Goal: Task Accomplishment & Management: Manage account settings

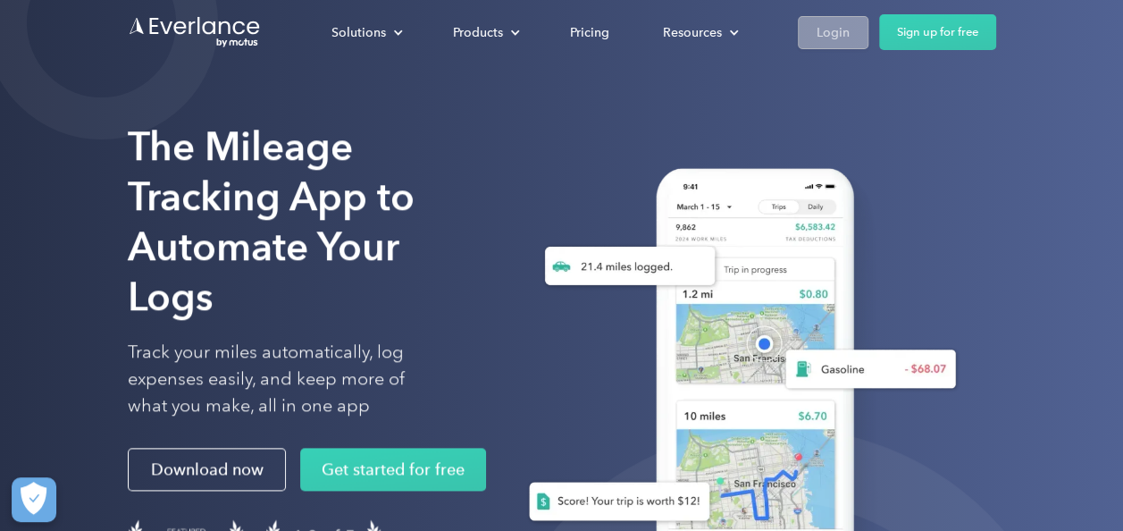
click at [851, 28] on link "Login" at bounding box center [833, 32] width 71 height 33
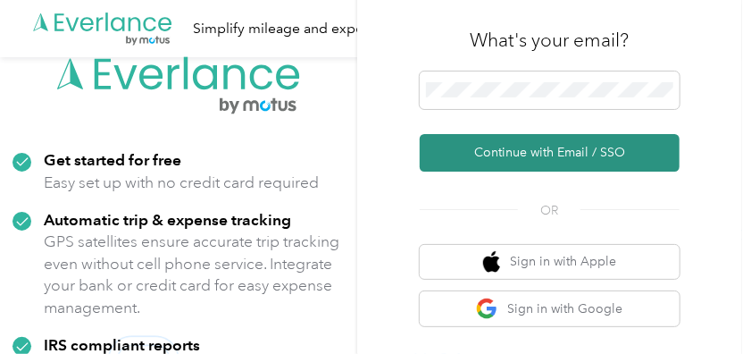
click at [497, 146] on button "Continue with Email / SSO" at bounding box center [550, 153] width 260 height 38
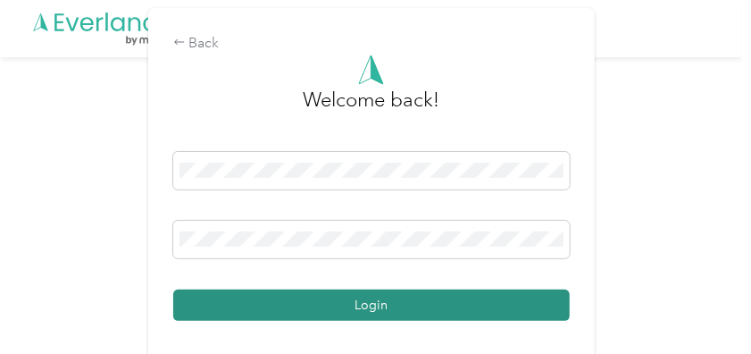
click at [370, 304] on button "Login" at bounding box center [371, 304] width 397 height 31
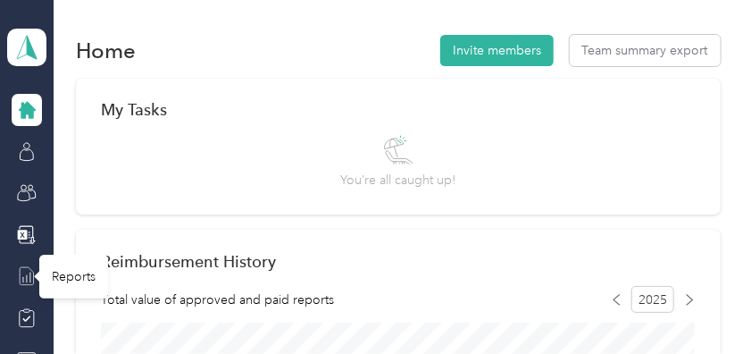
click at [18, 276] on icon at bounding box center [27, 276] width 20 height 20
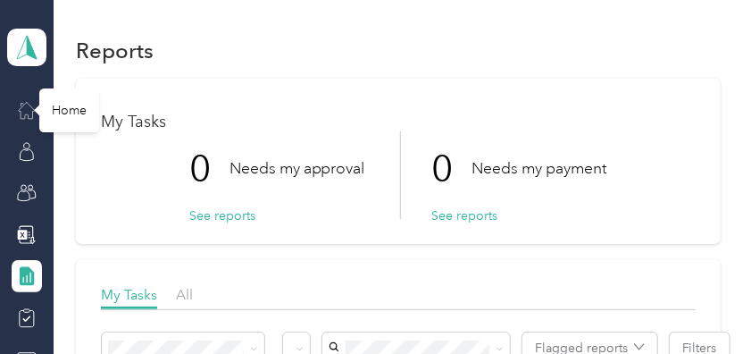
click at [21, 108] on icon at bounding box center [27, 110] width 20 height 20
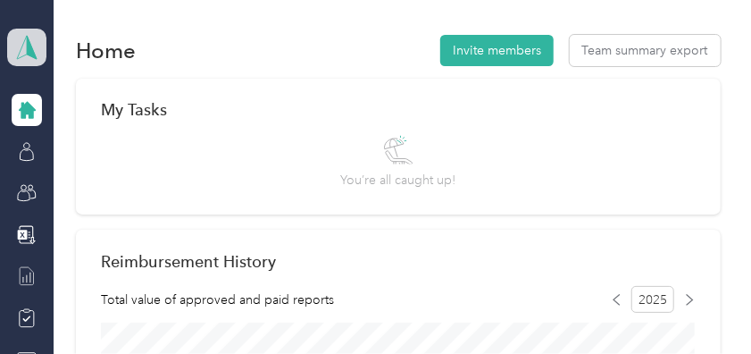
click at [27, 43] on polygon at bounding box center [32, 46] width 10 height 23
click at [71, 186] on div "Personal dashboard" at bounding box center [75, 187] width 113 height 19
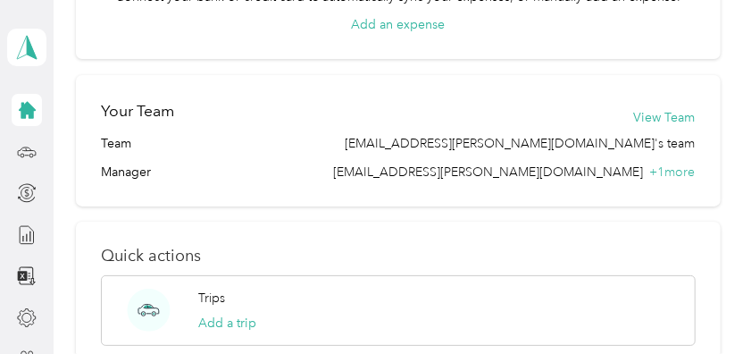
scroll to position [567, 0]
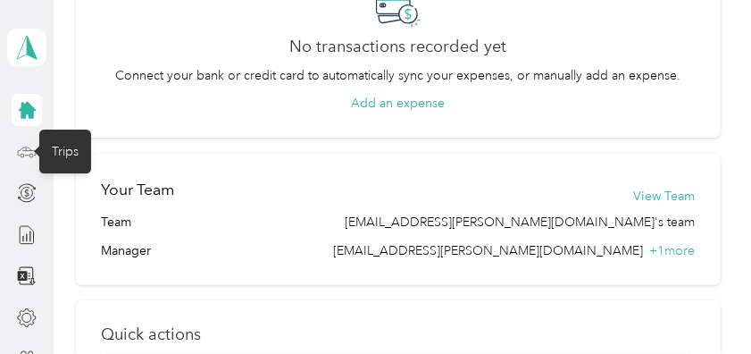
click at [26, 148] on icon at bounding box center [26, 149] width 1 height 2
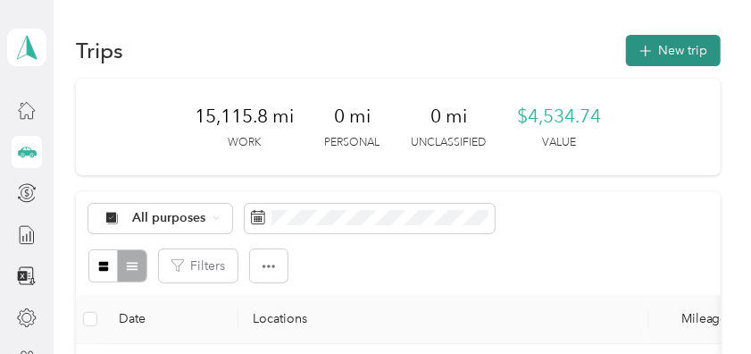
click at [666, 46] on button "New trip" at bounding box center [673, 50] width 95 height 31
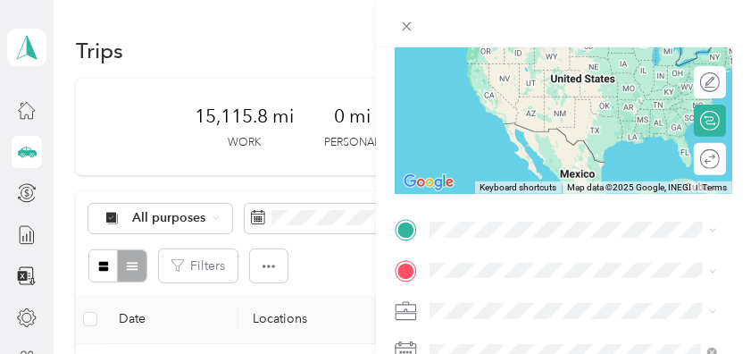
scroll to position [272, 0]
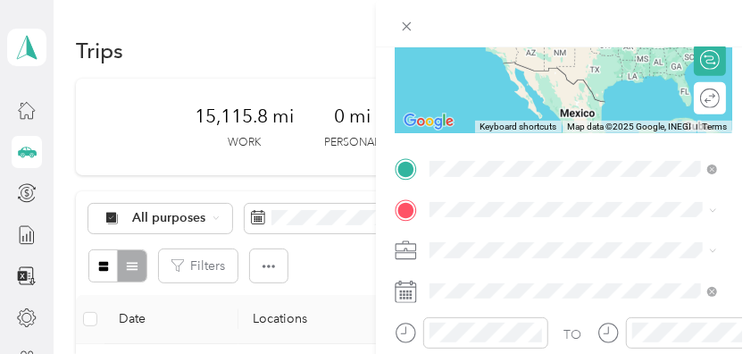
click at [512, 261] on span "[STREET_ADDRESS][PERSON_NAME][PERSON_NAME][US_STATE]" at bounding box center [569, 268] width 213 height 34
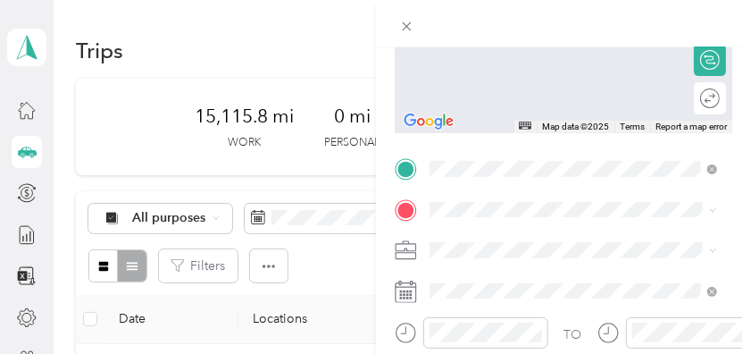
click at [403, 297] on rect at bounding box center [404, 298] width 3 height 3
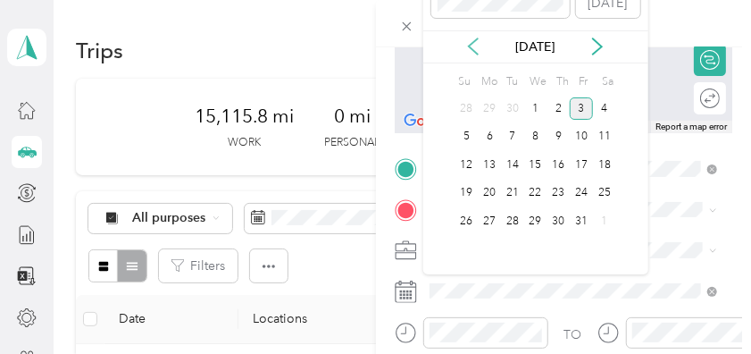
click at [472, 44] on icon at bounding box center [473, 47] width 18 height 18
click at [508, 138] on div "9" at bounding box center [512, 137] width 23 height 22
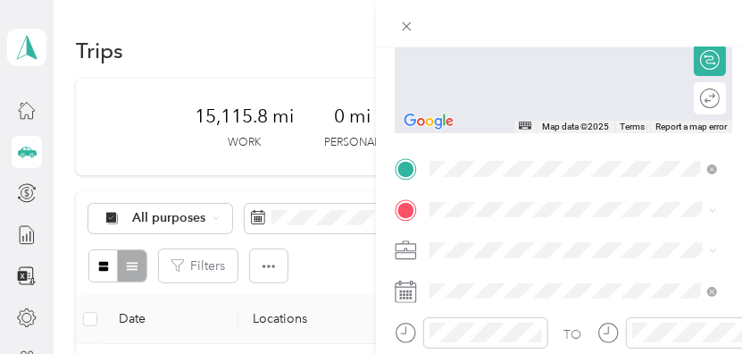
click at [539, 96] on div "TEAM [PERSON_NAME] Grand Rapids Office (NEW) [STREET_ADDRESS]" at bounding box center [587, 69] width 248 height 54
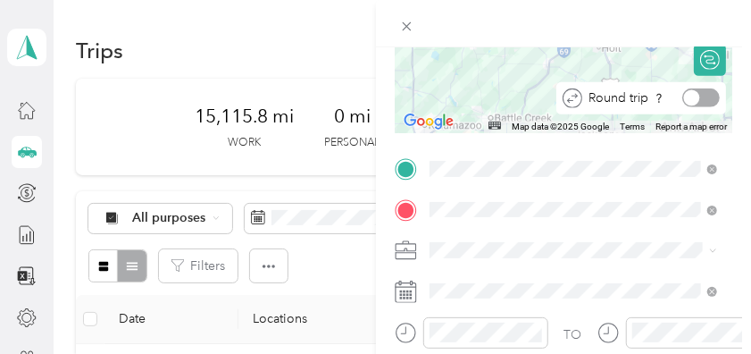
click at [701, 100] on div at bounding box center [701, 97] width 38 height 19
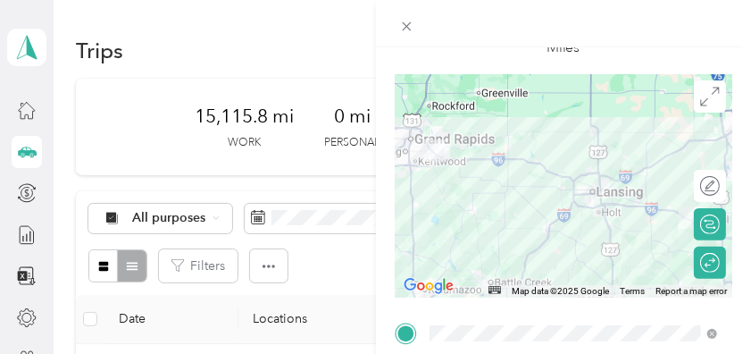
scroll to position [0, 0]
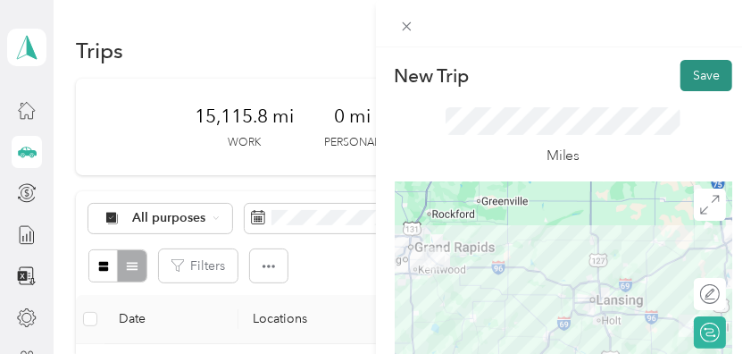
click at [704, 72] on button "Save" at bounding box center [707, 75] width 52 height 31
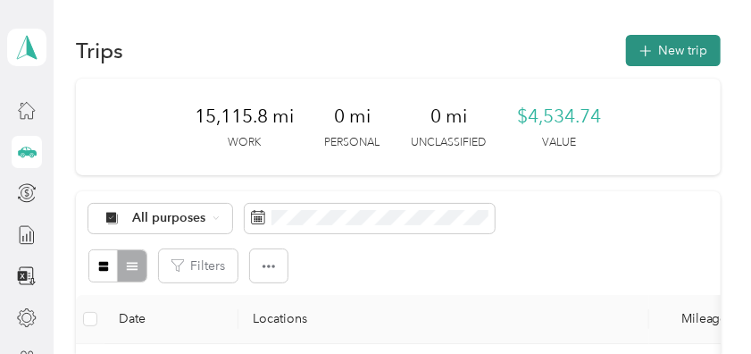
click at [662, 46] on button "New trip" at bounding box center [673, 50] width 95 height 31
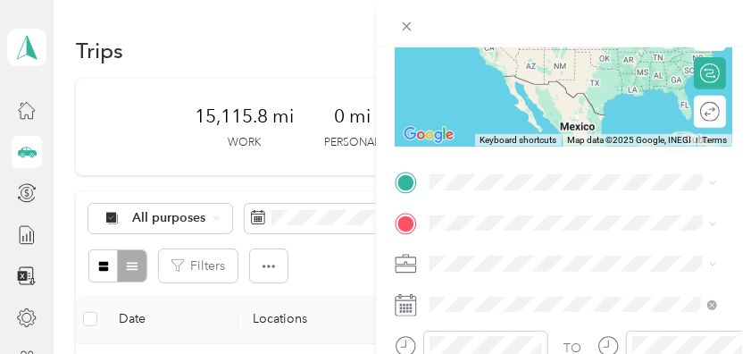
scroll to position [252, 0]
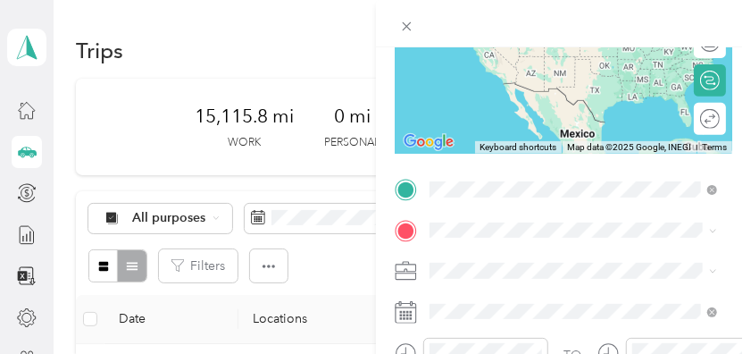
click at [547, 158] on span "[STREET_ADDRESS][US_STATE]" at bounding box center [552, 159] width 179 height 16
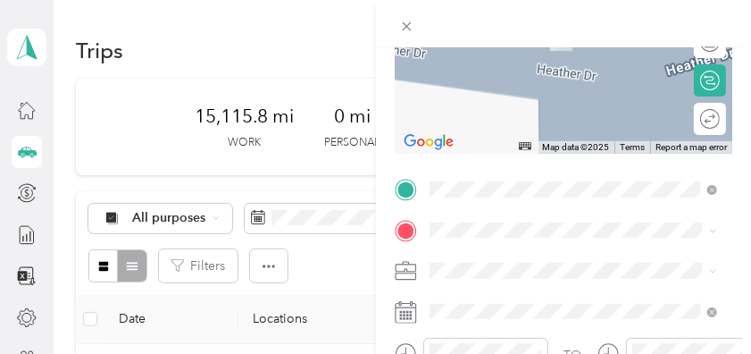
click at [411, 313] on rect at bounding box center [410, 314] width 3 height 3
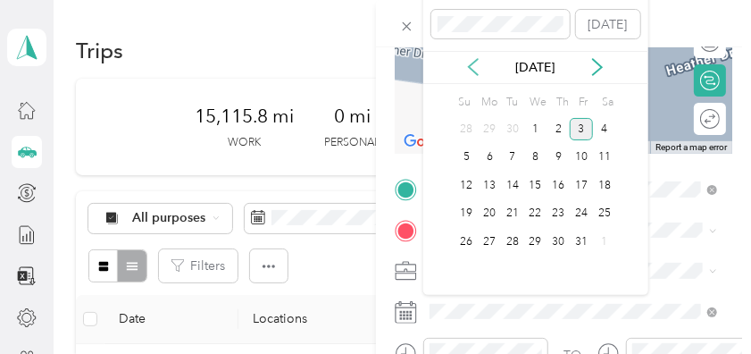
click at [473, 68] on icon at bounding box center [473, 67] width 18 height 18
click at [536, 156] on div "10" at bounding box center [535, 157] width 23 height 22
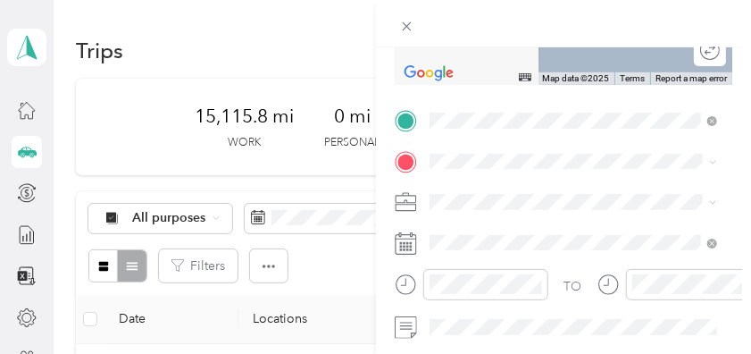
scroll to position [291, 0]
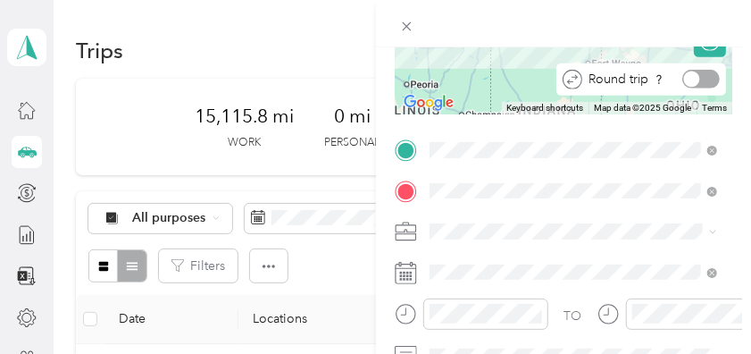
click at [698, 76] on div at bounding box center [701, 79] width 38 height 19
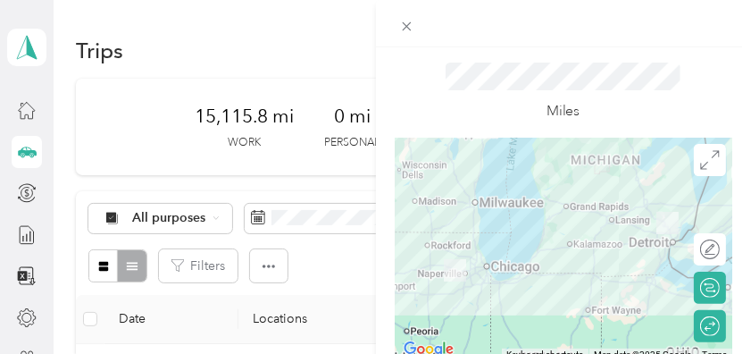
scroll to position [0, 0]
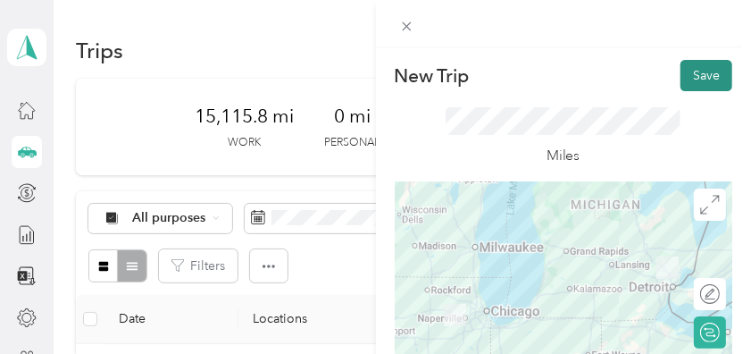
click at [703, 73] on button "Save" at bounding box center [707, 75] width 52 height 31
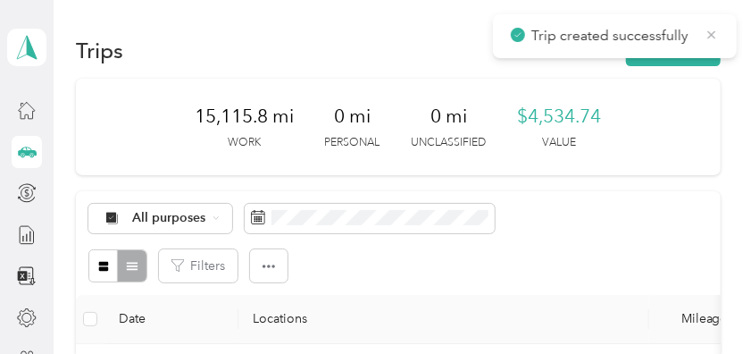
click at [715, 29] on icon at bounding box center [712, 35] width 14 height 16
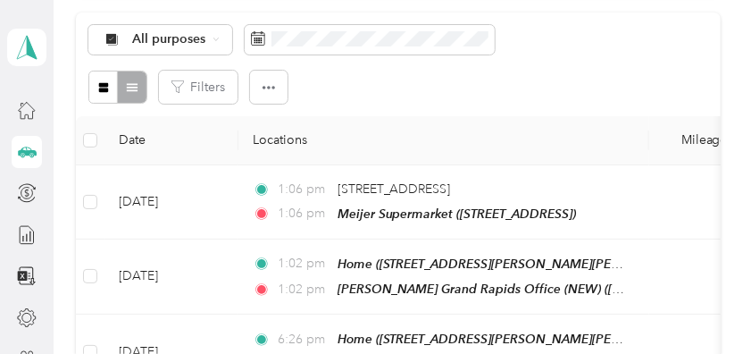
scroll to position [267, 0]
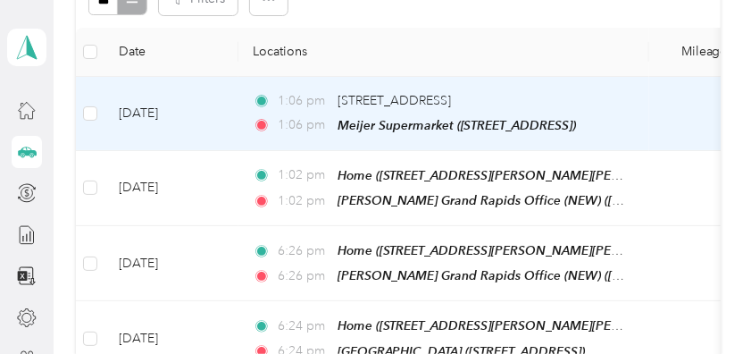
click at [175, 106] on td "[DATE]" at bounding box center [171, 114] width 134 height 74
click at [175, 353] on div at bounding box center [371, 354] width 742 height 0
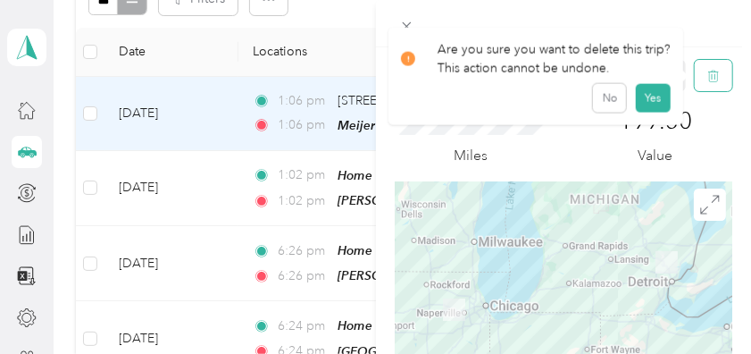
click at [707, 79] on icon "button" at bounding box center [713, 76] width 13 height 13
click at [652, 97] on button "Yes" at bounding box center [652, 97] width 35 height 29
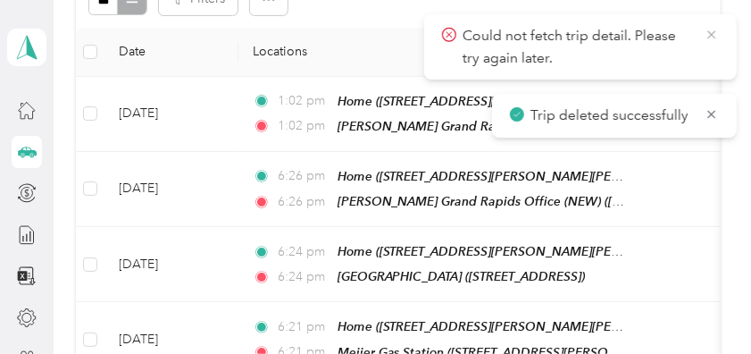
click at [711, 34] on icon at bounding box center [711, 34] width 8 height 8
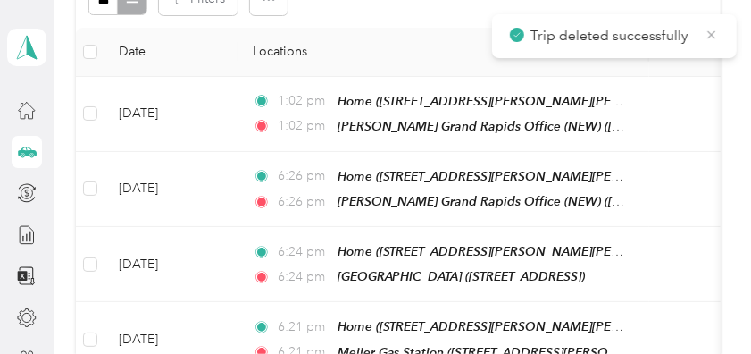
click at [710, 37] on icon at bounding box center [712, 34] width 8 height 8
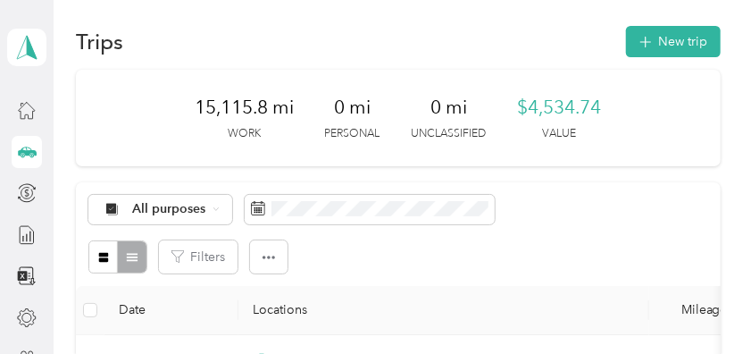
scroll to position [3, 0]
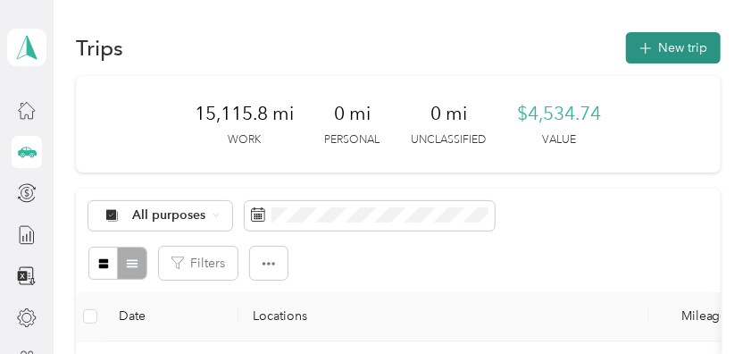
click at [690, 48] on button "New trip" at bounding box center [673, 47] width 95 height 31
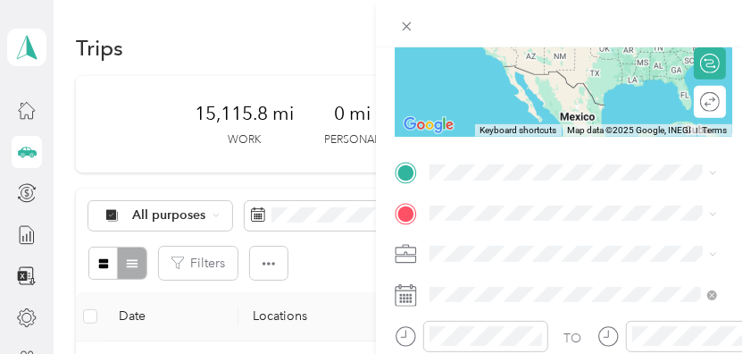
scroll to position [264, 0]
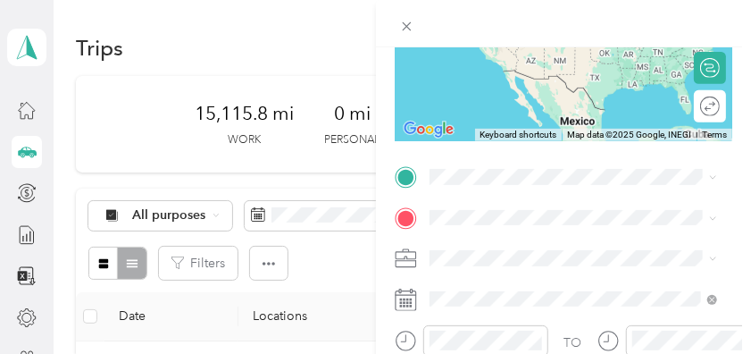
click at [550, 268] on span "[STREET_ADDRESS][PERSON_NAME][PERSON_NAME][US_STATE]" at bounding box center [569, 267] width 213 height 34
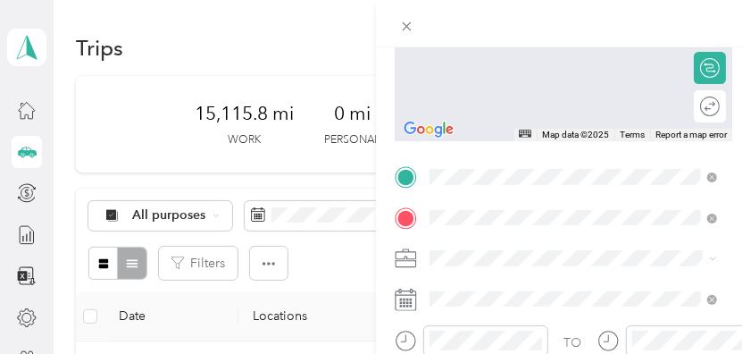
click at [611, 102] on span "[STREET_ADDRESS][PERSON_NAME]" at bounding box center [569, 94] width 213 height 15
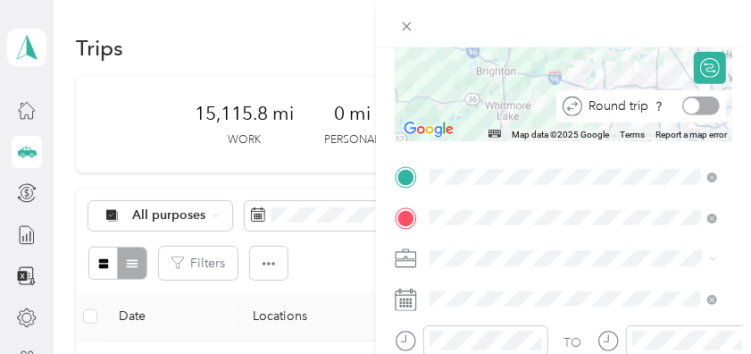
click at [684, 99] on div at bounding box center [692, 106] width 16 height 16
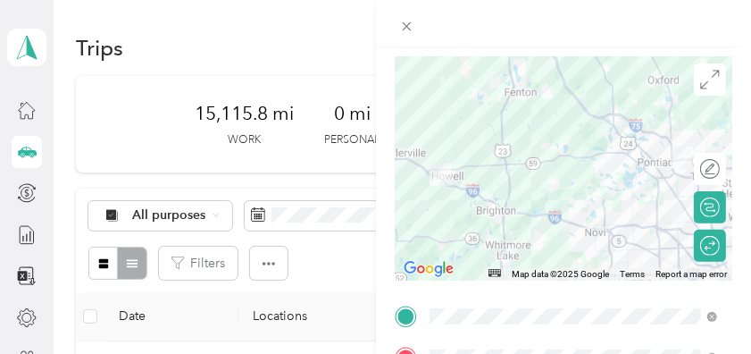
scroll to position [0, 0]
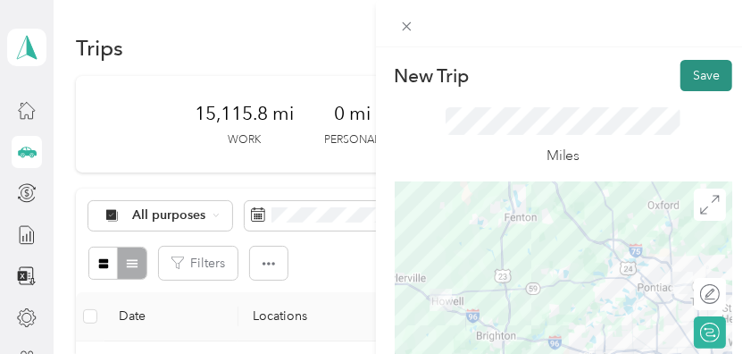
click at [704, 71] on button "Save" at bounding box center [707, 75] width 52 height 31
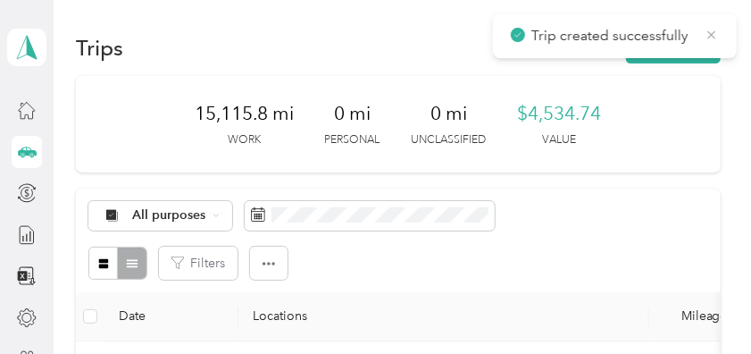
click at [715, 33] on icon at bounding box center [712, 35] width 14 height 16
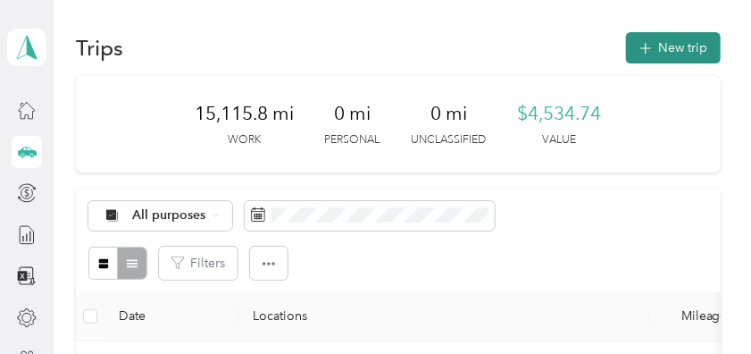
click at [697, 45] on button "New trip" at bounding box center [673, 47] width 95 height 31
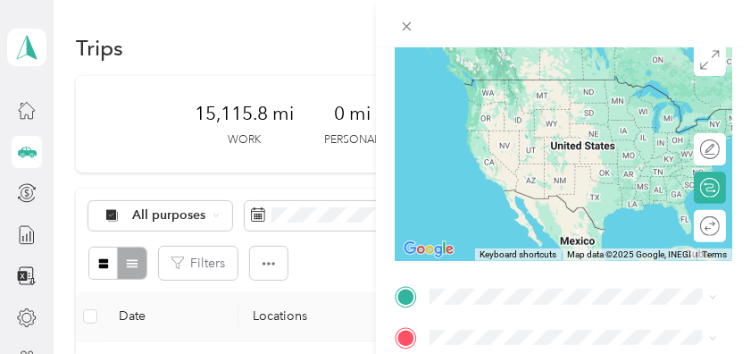
scroll to position [193, 0]
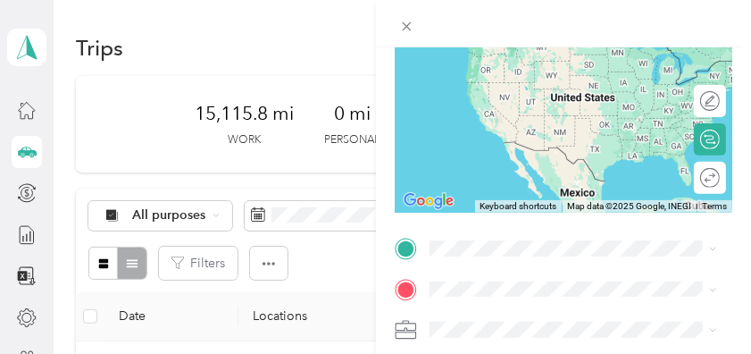
click at [551, 68] on span "[STREET_ADDRESS][PERSON_NAME][PERSON_NAME][US_STATE]" at bounding box center [569, 64] width 213 height 34
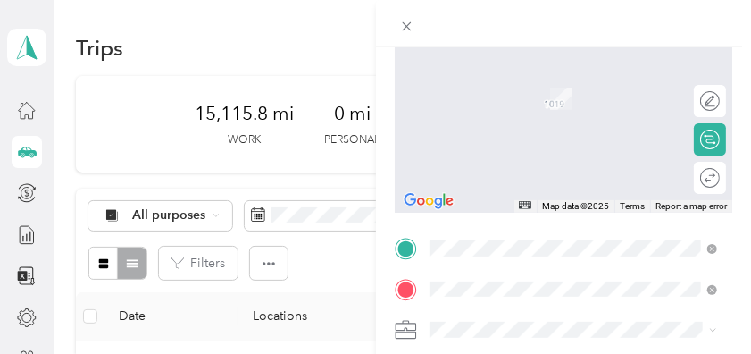
click at [493, 174] on span "[STREET_ADDRESS][PERSON_NAME]" at bounding box center [569, 166] width 213 height 15
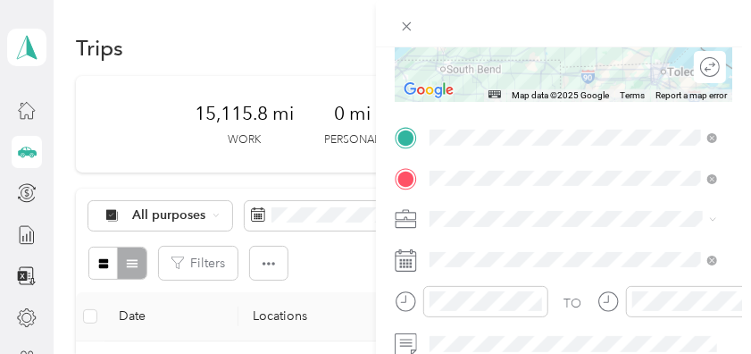
scroll to position [306, 0]
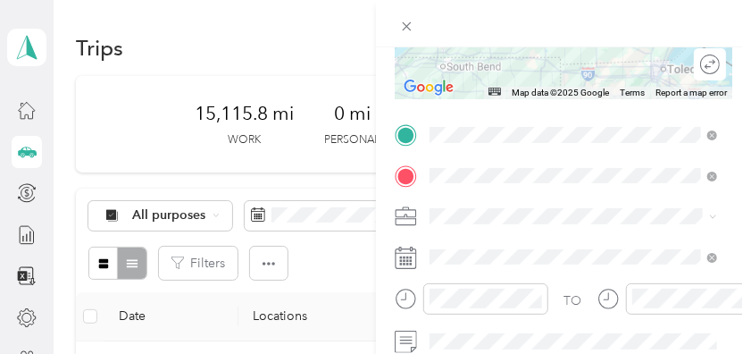
click at [411, 258] on icon at bounding box center [406, 258] width 22 height 22
click at [410, 258] on icon at bounding box center [406, 258] width 22 height 22
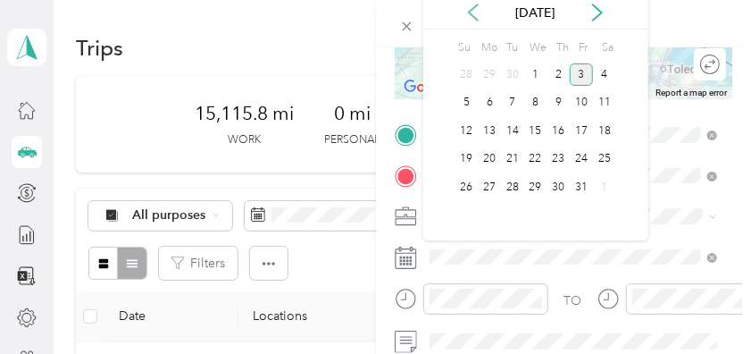
click at [472, 11] on icon at bounding box center [473, 13] width 18 height 18
click at [582, 101] on div "12" at bounding box center [581, 103] width 23 height 22
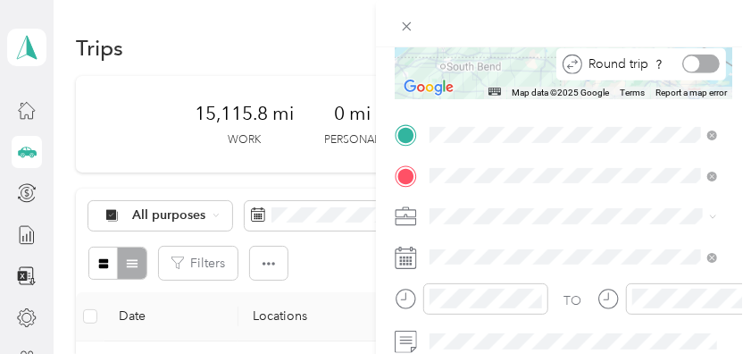
click at [684, 65] on div at bounding box center [692, 64] width 16 height 16
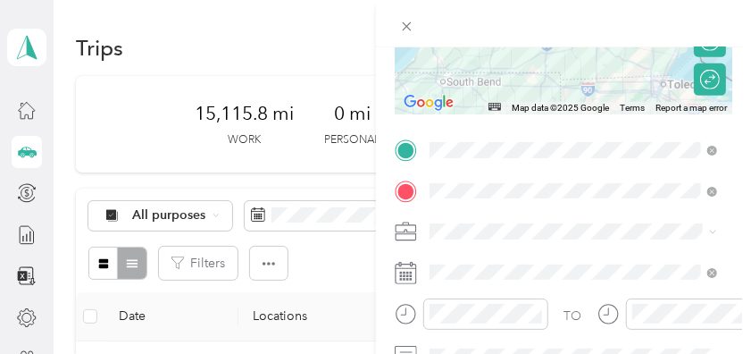
scroll to position [0, 0]
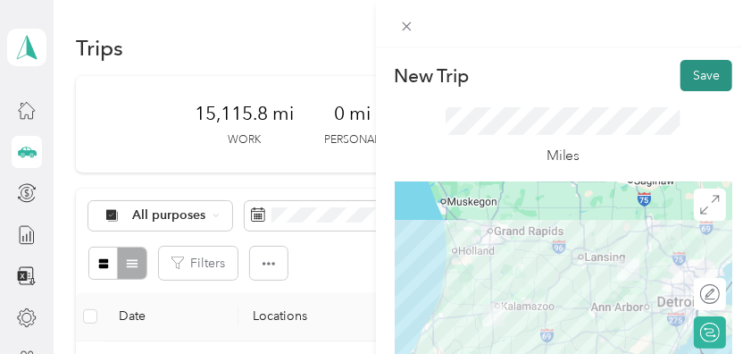
click at [693, 71] on button "Save" at bounding box center [707, 75] width 52 height 31
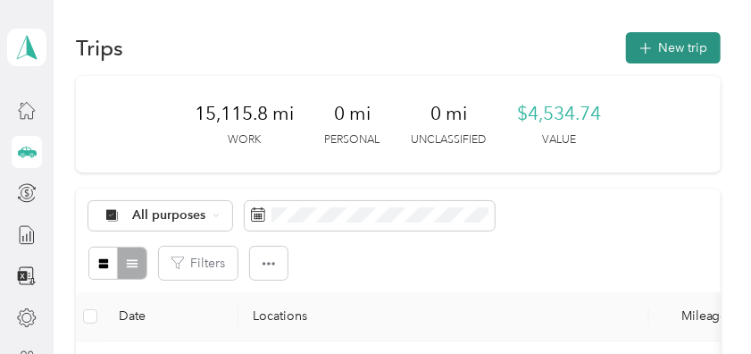
click at [690, 37] on button "New trip" at bounding box center [673, 47] width 95 height 31
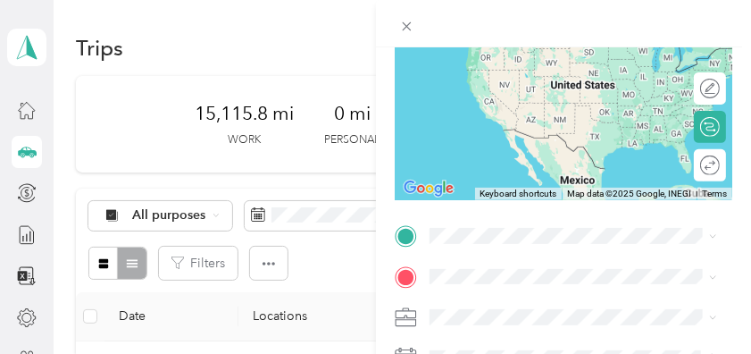
scroll to position [240, 0]
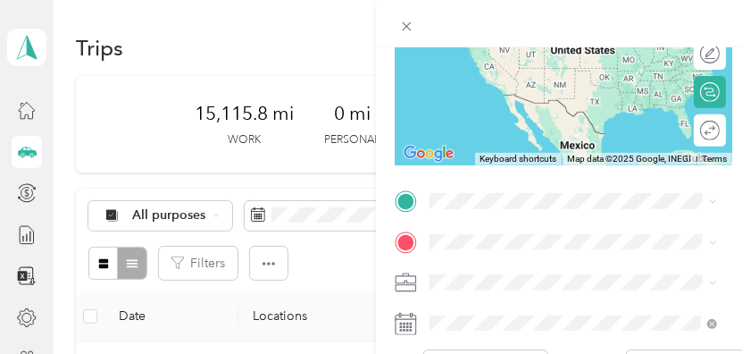
click at [589, 96] on span "[STREET_ADDRESS][PERSON_NAME][PERSON_NAME][US_STATE]" at bounding box center [569, 88] width 213 height 34
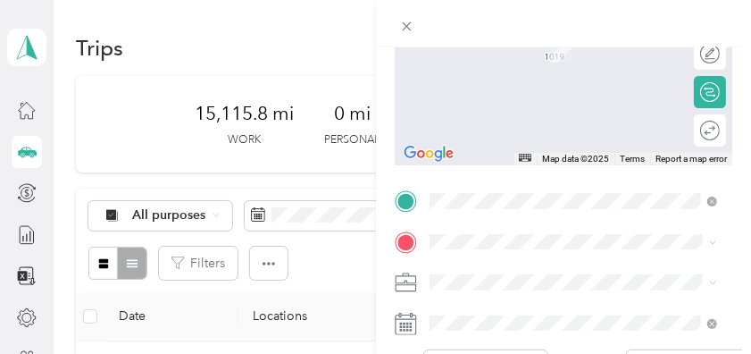
click at [543, 116] on span "[STREET_ADDRESS]" at bounding box center [519, 108] width 113 height 15
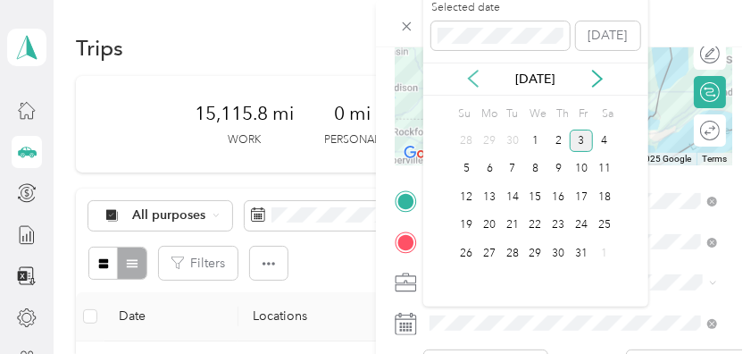
click at [472, 73] on icon at bounding box center [473, 79] width 18 height 18
click at [514, 193] on div "16" at bounding box center [512, 197] width 23 height 22
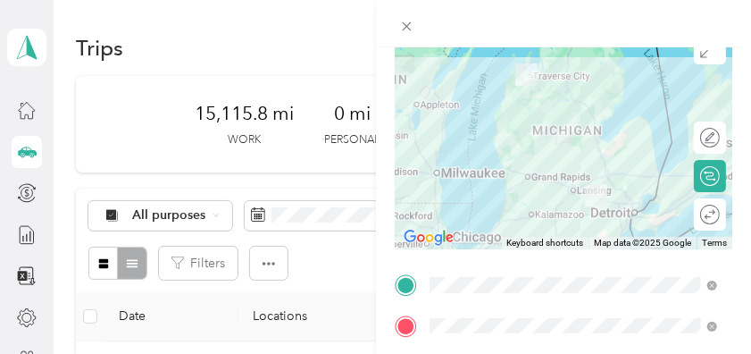
scroll to position [205, 0]
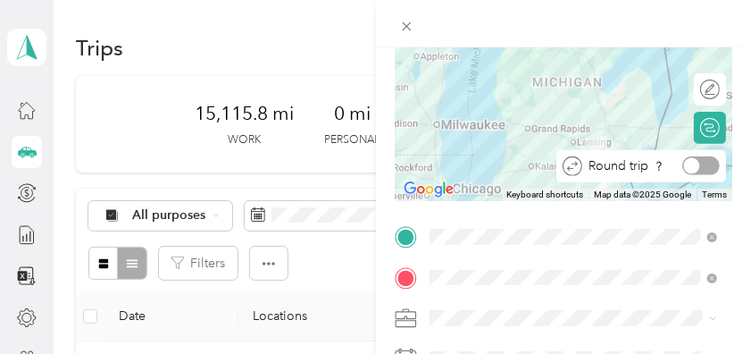
click at [688, 164] on div at bounding box center [692, 166] width 16 height 16
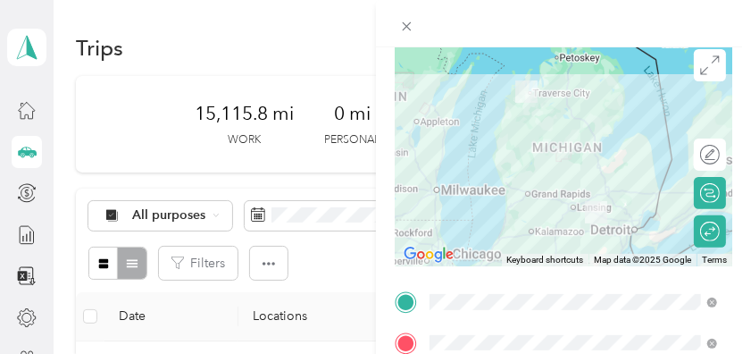
scroll to position [175, 0]
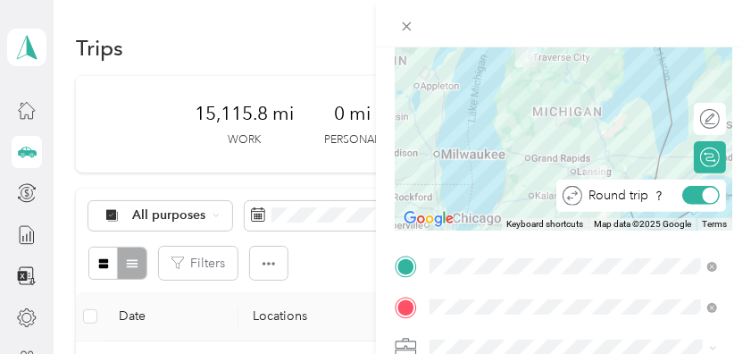
click at [703, 195] on div at bounding box center [711, 196] width 16 height 16
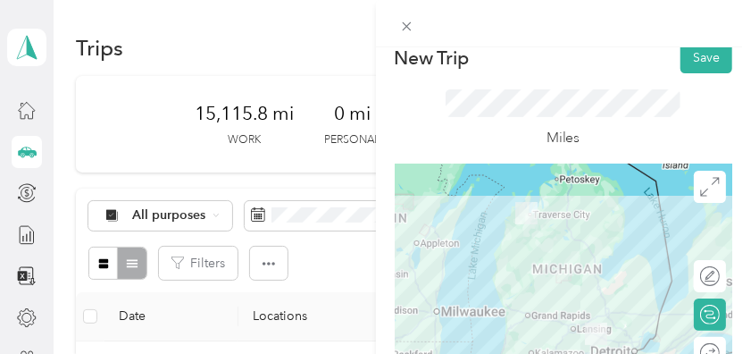
scroll to position [0, 0]
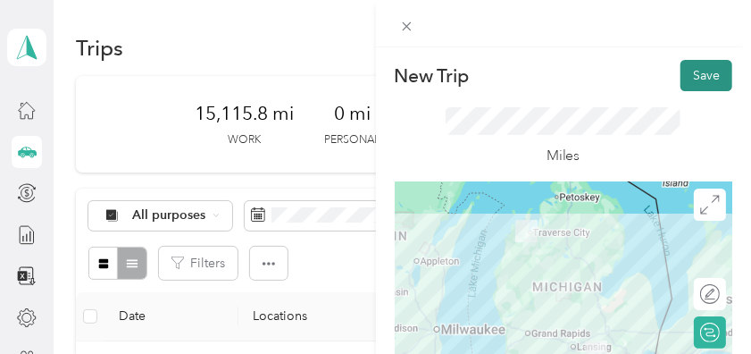
click at [720, 70] on button "Save" at bounding box center [707, 75] width 52 height 31
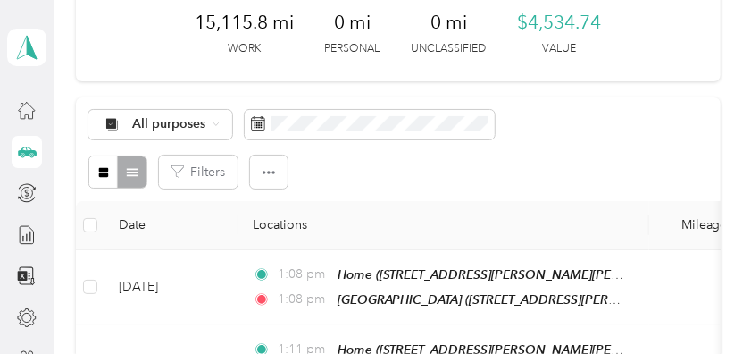
scroll to position [103, 0]
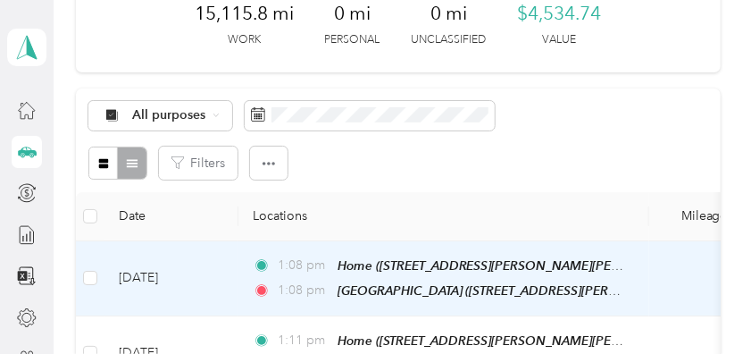
click at [153, 278] on td "[DATE]" at bounding box center [171, 278] width 134 height 75
click at [153, 353] on div at bounding box center [371, 354] width 742 height 0
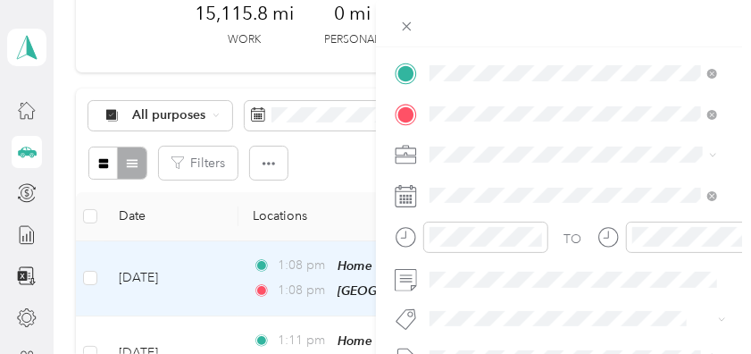
scroll to position [369, 0]
drag, startPoint x: 740, startPoint y: 161, endPoint x: 741, endPoint y: 171, distance: 10.0
click at [741, 171] on div "Trip details Save This trip cannot be edited because it is either under review,…" at bounding box center [564, 224] width 376 height 354
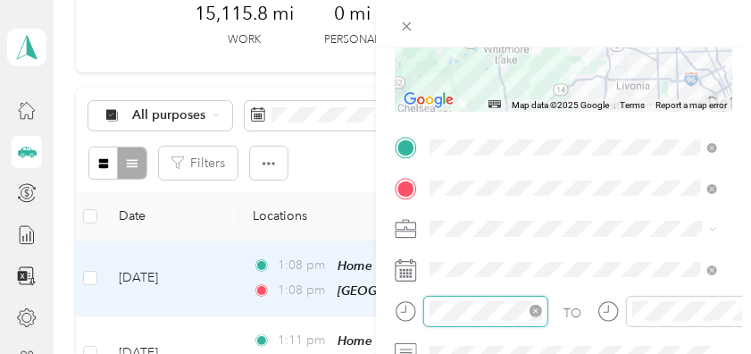
scroll to position [200, 0]
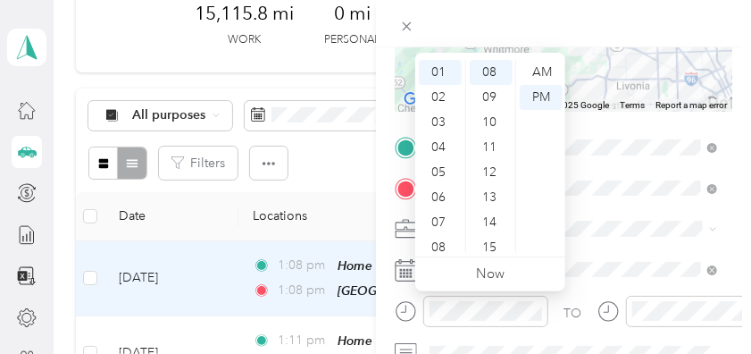
click at [629, 219] on span at bounding box center [578, 228] width 310 height 29
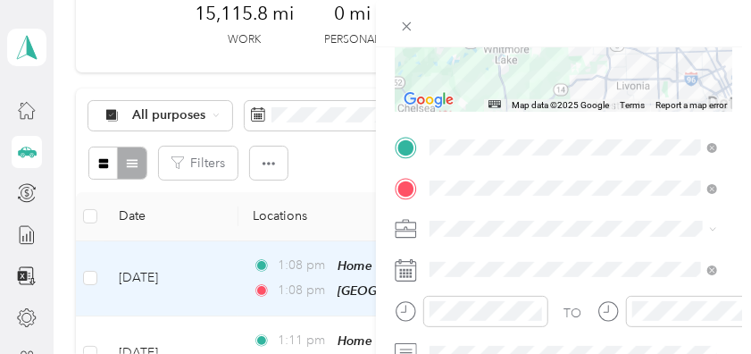
click at [414, 271] on div at bounding box center [564, 269] width 339 height 29
click at [406, 272] on rect at bounding box center [407, 273] width 3 height 3
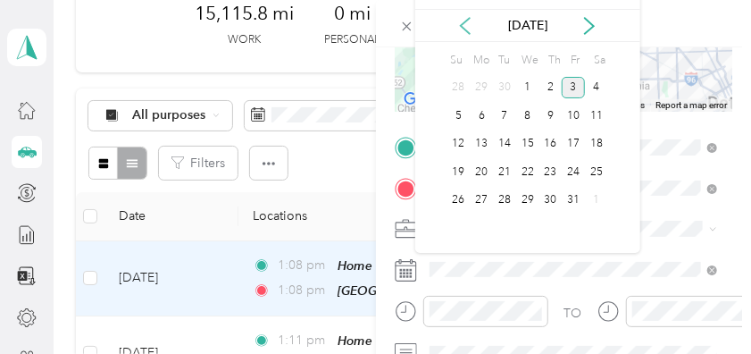
click at [464, 26] on icon at bounding box center [465, 26] width 9 height 16
click at [483, 147] on div "15" at bounding box center [481, 144] width 23 height 22
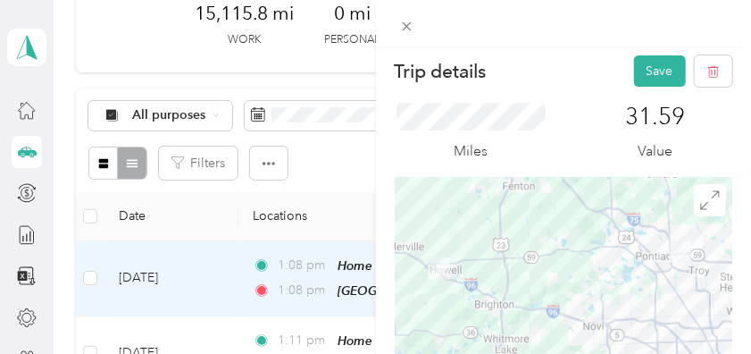
scroll to position [0, 7]
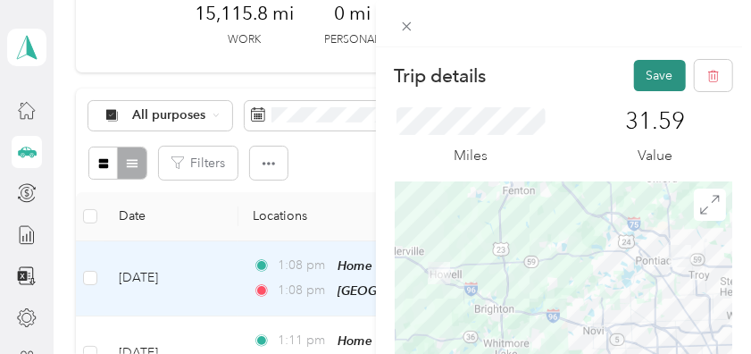
click at [660, 75] on button "Save" at bounding box center [660, 75] width 52 height 31
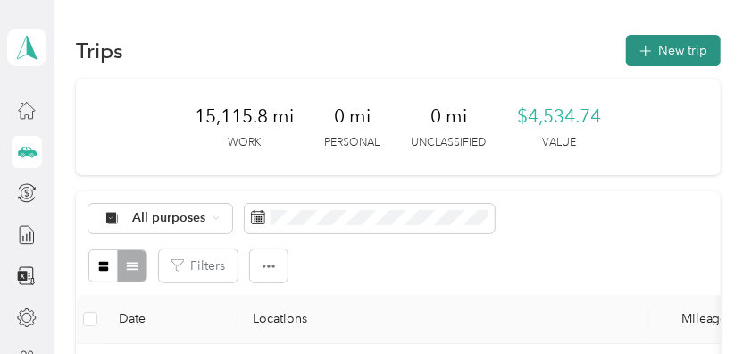
click at [685, 50] on button "New trip" at bounding box center [673, 50] width 95 height 31
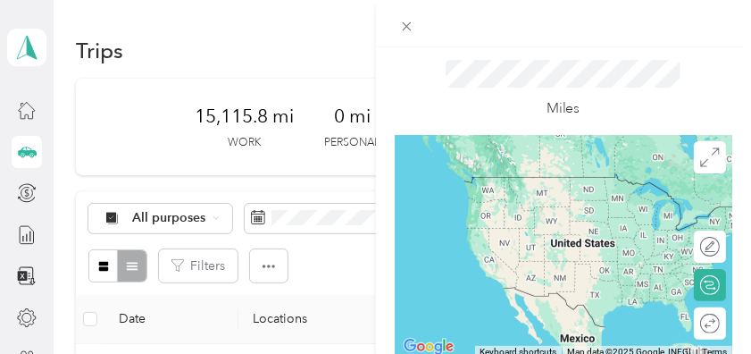
scroll to position [53, 0]
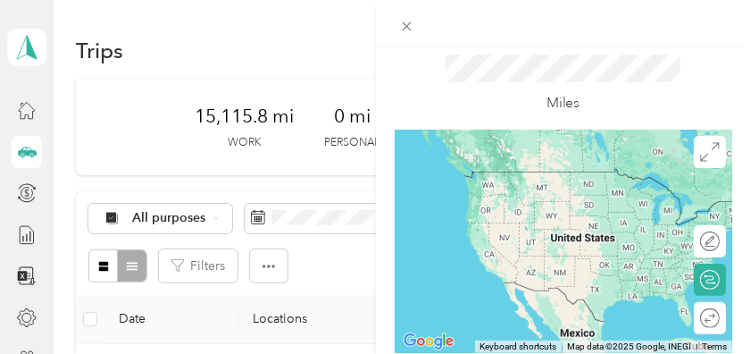
click at [707, 111] on div "Miles" at bounding box center [564, 83] width 339 height 91
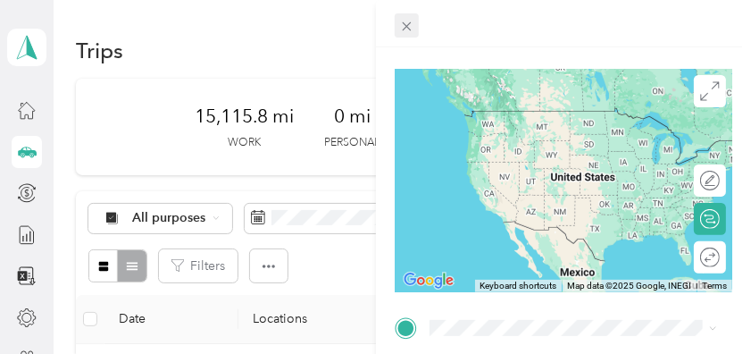
click at [407, 20] on icon at bounding box center [406, 26] width 15 height 15
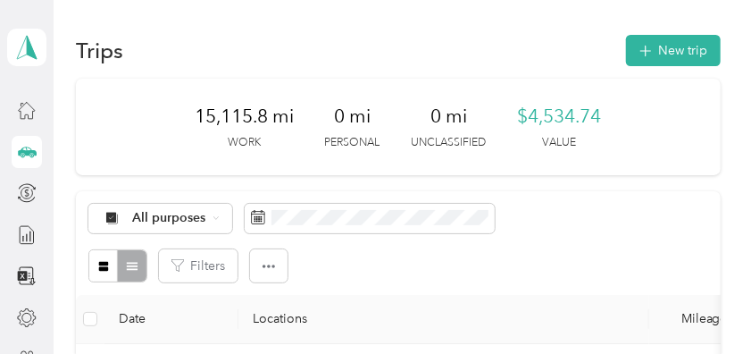
click at [407, 353] on div "New Trip Save This trip cannot be edited because it is either under review, app…" at bounding box center [371, 354] width 742 height 0
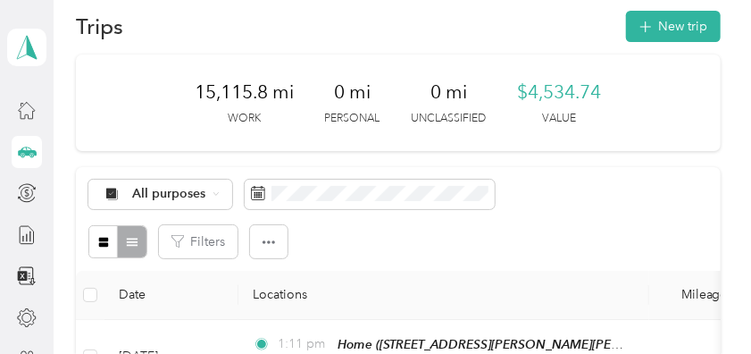
scroll to position [0, 0]
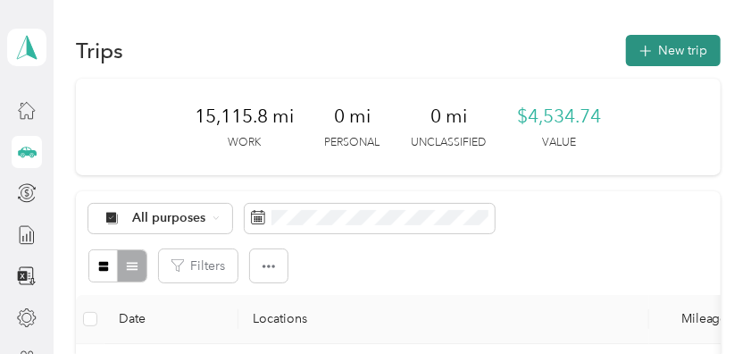
click at [677, 46] on button "New trip" at bounding box center [673, 50] width 95 height 31
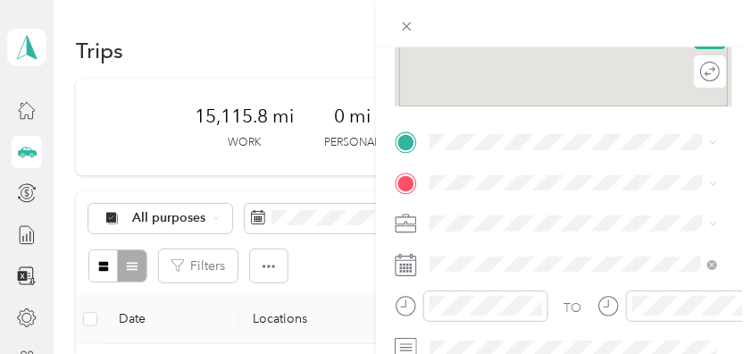
scroll to position [300, 0]
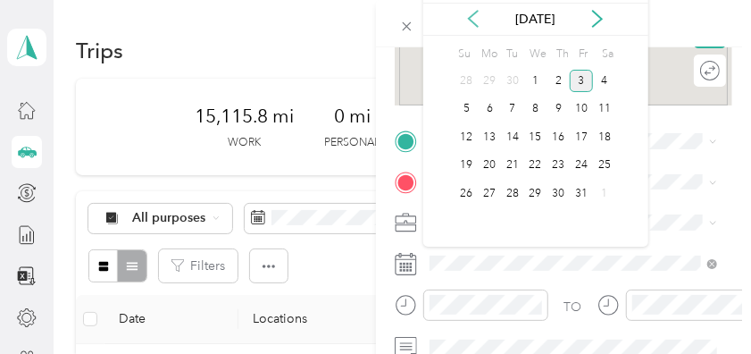
click at [470, 21] on icon at bounding box center [473, 19] width 18 height 18
click at [539, 137] on div "17" at bounding box center [535, 137] width 23 height 22
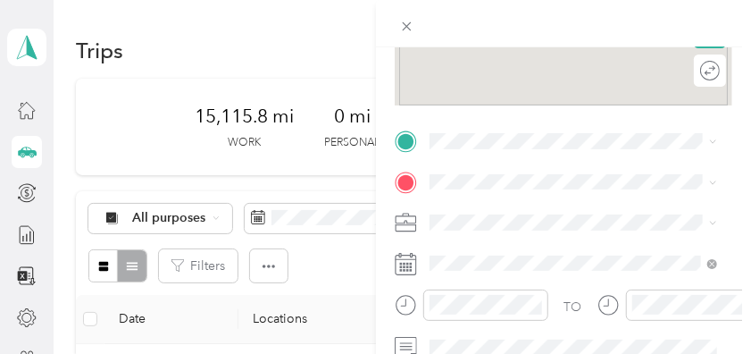
click at [547, 233] on span "[STREET_ADDRESS]" at bounding box center [519, 227] width 113 height 15
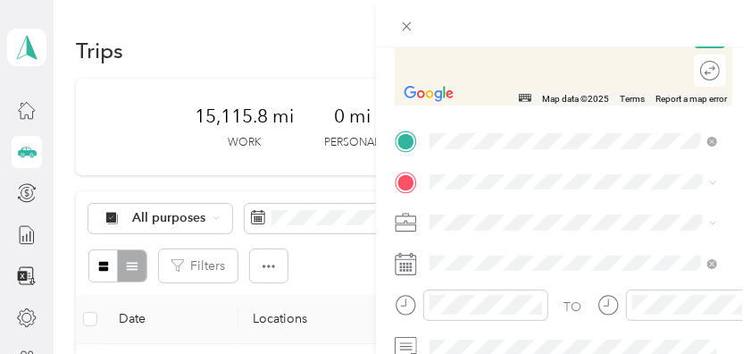
click at [544, 68] on span "[STREET_ADDRESS][PERSON_NAME][PERSON_NAME][US_STATE]" at bounding box center [569, 67] width 213 height 34
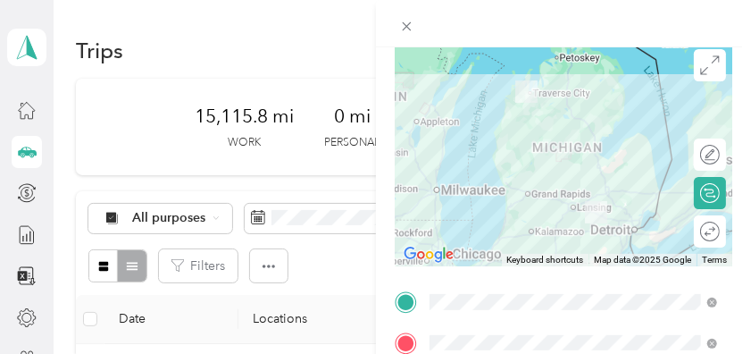
scroll to position [0, 0]
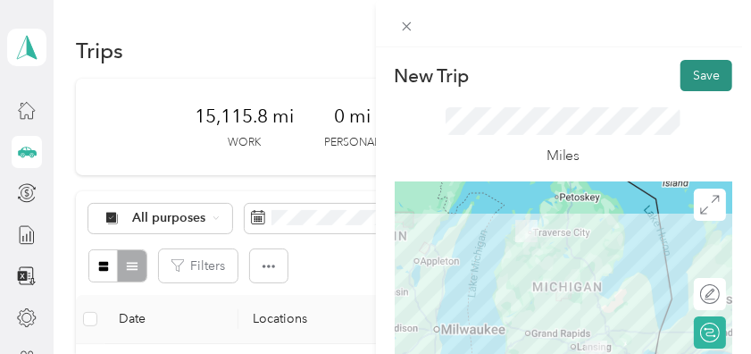
click at [709, 75] on button "Save" at bounding box center [707, 75] width 52 height 31
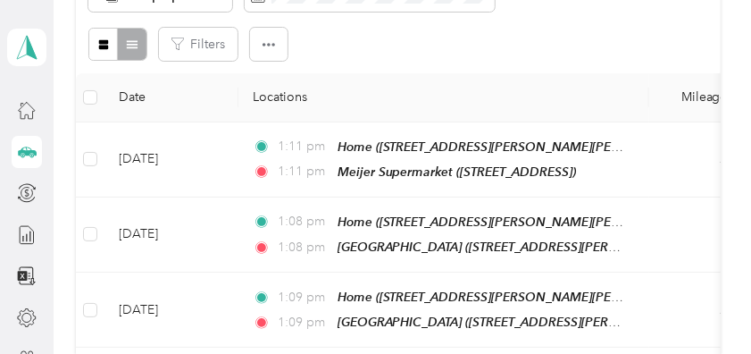
scroll to position [233, 0]
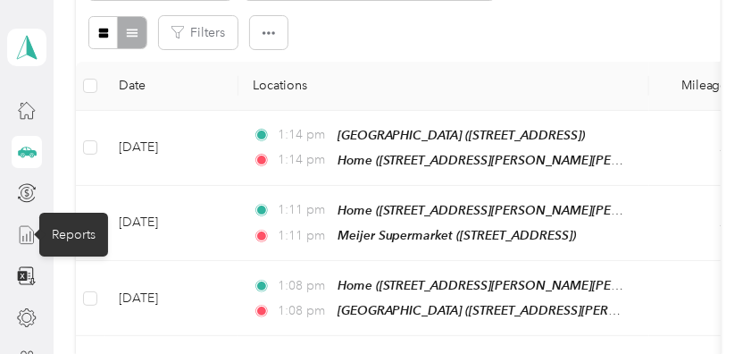
click at [24, 237] on icon at bounding box center [27, 235] width 20 height 20
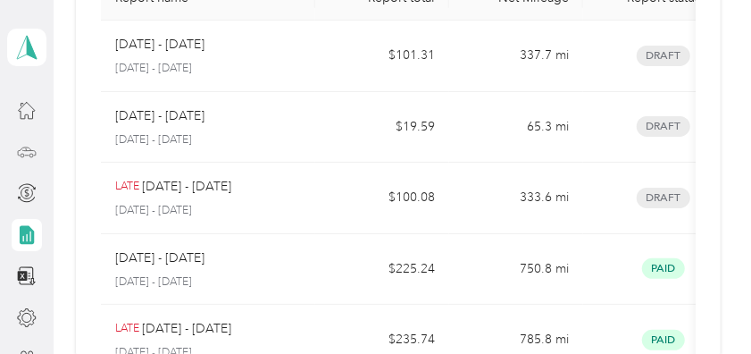
scroll to position [162, 0]
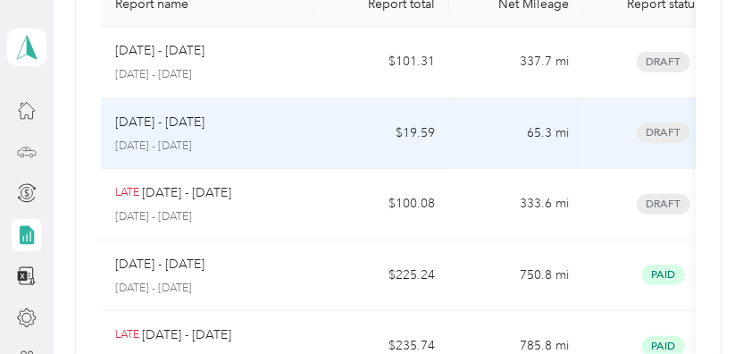
click at [193, 120] on p "[DATE] - [DATE]" at bounding box center [159, 123] width 89 height 20
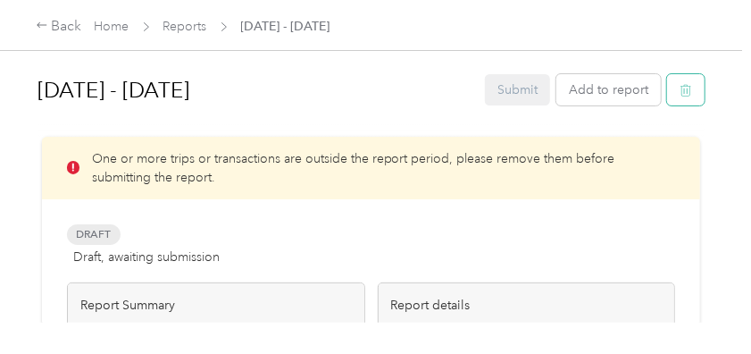
click at [686, 88] on icon "button" at bounding box center [686, 90] width 13 height 13
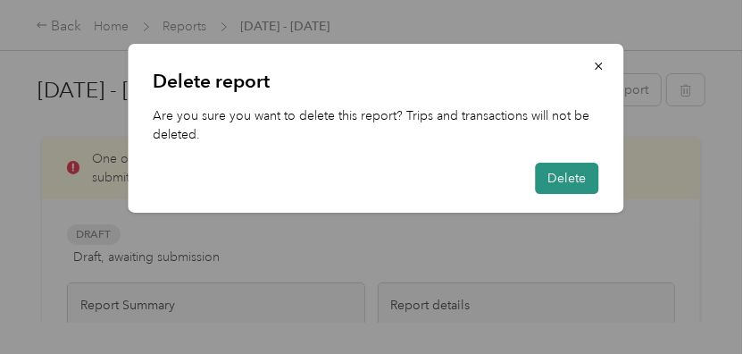
click at [575, 177] on button "Delete" at bounding box center [566, 178] width 63 height 31
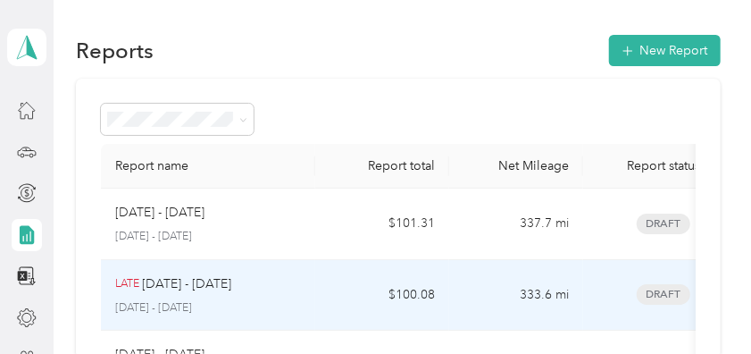
click at [155, 281] on p "[DATE] - [DATE]" at bounding box center [186, 284] width 89 height 20
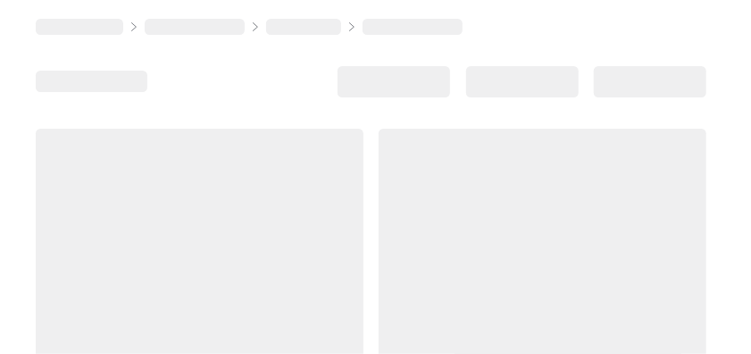
click at [155, 281] on div at bounding box center [200, 285] width 328 height 313
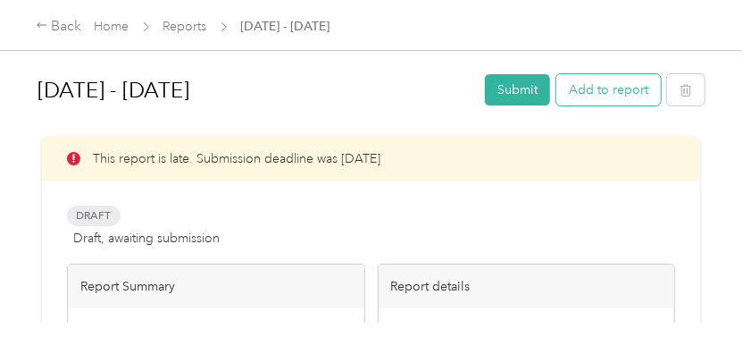
click at [630, 93] on button "Add to report" at bounding box center [608, 89] width 104 height 31
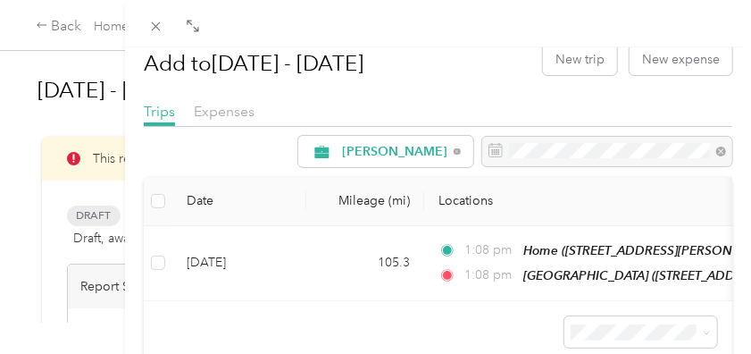
scroll to position [1, 0]
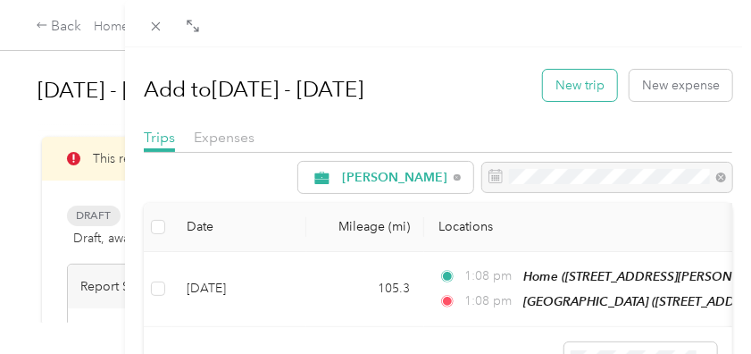
click at [592, 80] on button "New trip" at bounding box center [580, 85] width 74 height 31
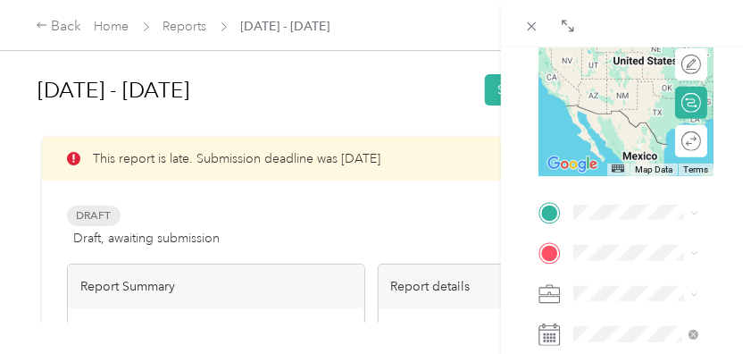
scroll to position [274, 0]
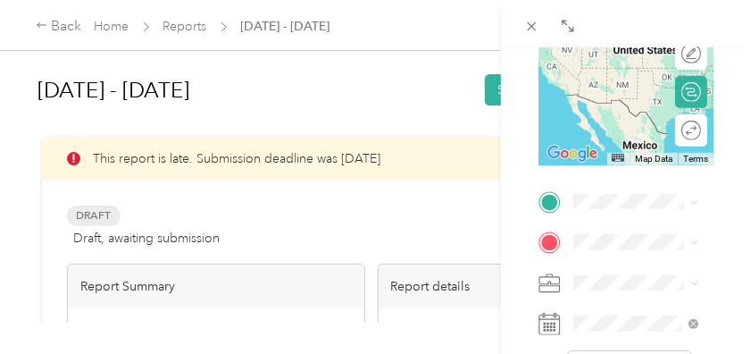
click at [652, 67] on div "Home [STREET_ADDRESS][PERSON_NAME][PERSON_NAME][US_STATE]" at bounding box center [662, 27] width 113 height 94
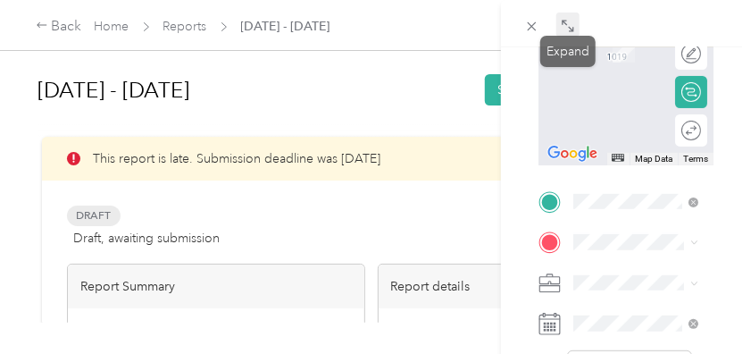
click at [565, 24] on icon at bounding box center [568, 26] width 14 height 14
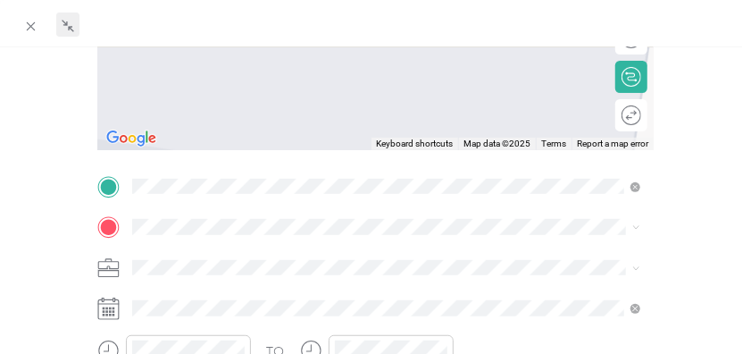
scroll to position [287, 0]
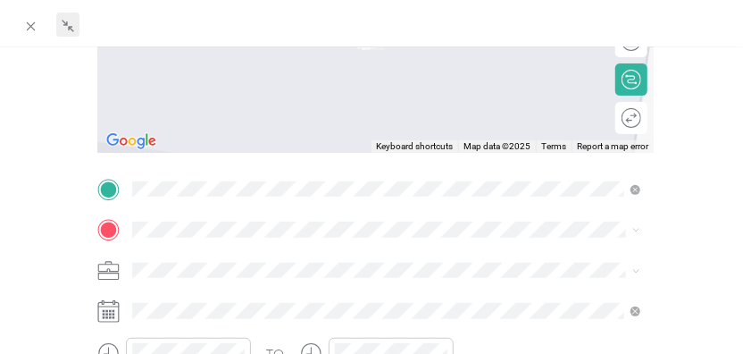
click at [343, 96] on div "TEAM [GEOGRAPHIC_DATA] [STREET_ADDRESS][PERSON_NAME][PERSON_NAME]" at bounding box center [320, 86] width 312 height 44
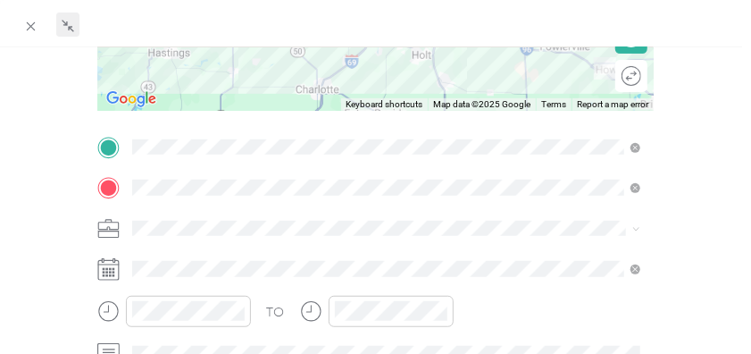
scroll to position [342, 0]
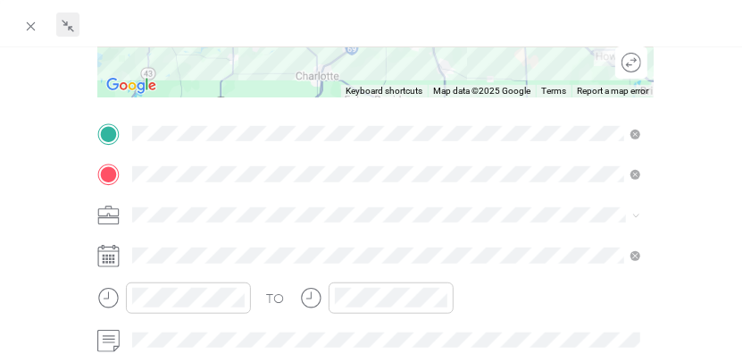
click at [107, 250] on icon at bounding box center [108, 256] width 22 height 22
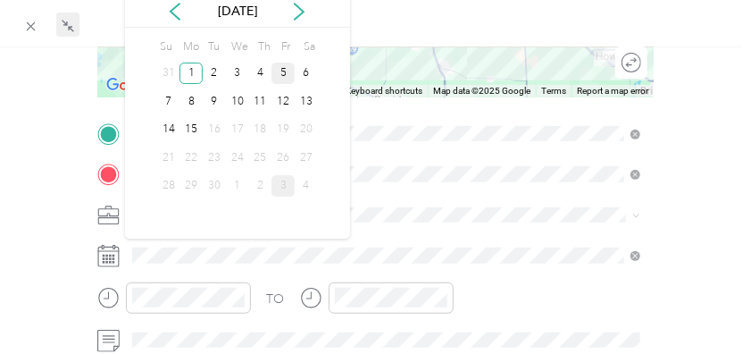
click at [285, 73] on div "5" at bounding box center [283, 74] width 23 height 22
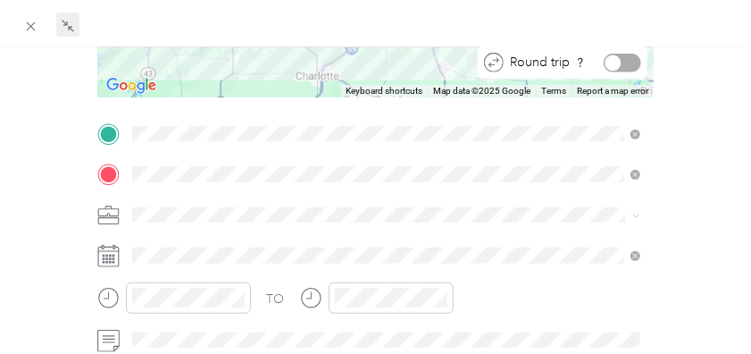
click at [626, 69] on div at bounding box center [623, 63] width 38 height 19
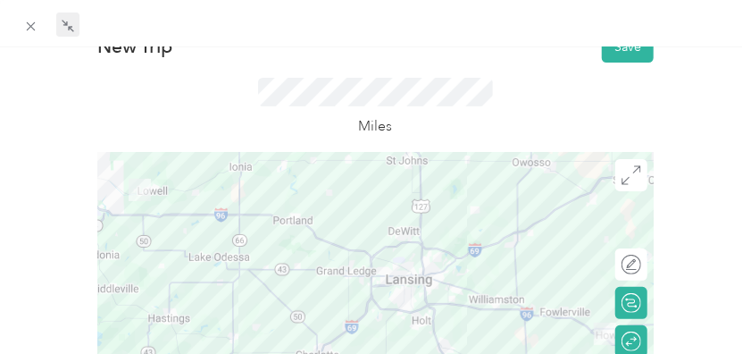
scroll to position [50, 0]
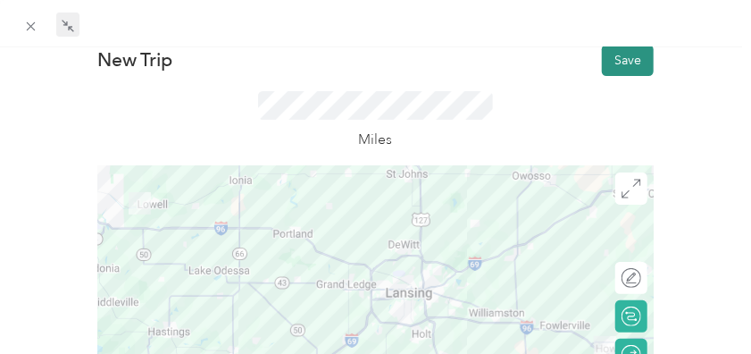
click at [627, 65] on button "Save" at bounding box center [628, 60] width 52 height 31
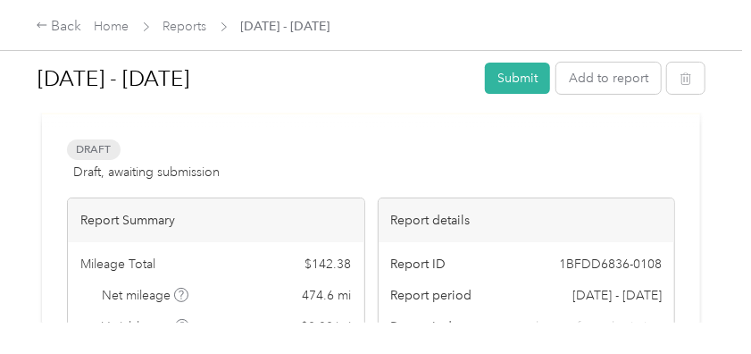
scroll to position [6, 0]
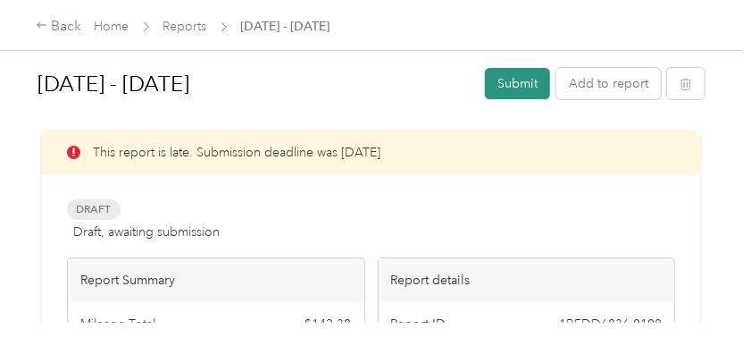
click at [515, 85] on button "Submit" at bounding box center [517, 83] width 65 height 31
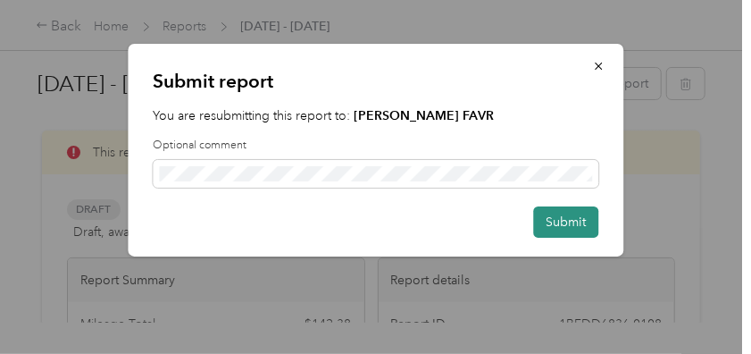
click at [544, 225] on button "Submit" at bounding box center [565, 221] width 65 height 31
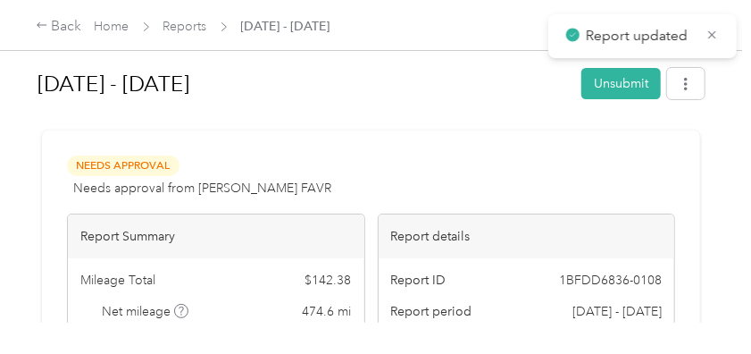
scroll to position [0, 0]
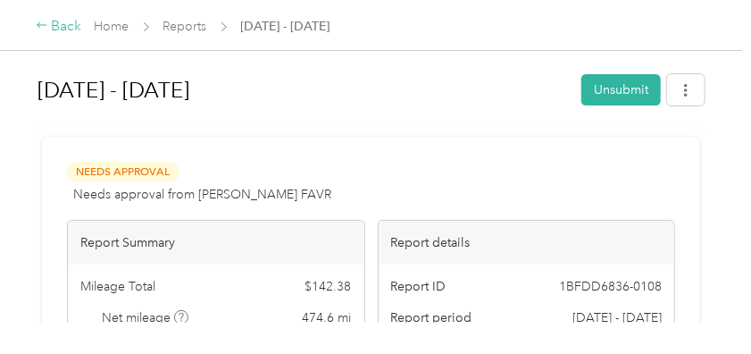
click at [68, 23] on div "Back" at bounding box center [59, 26] width 46 height 21
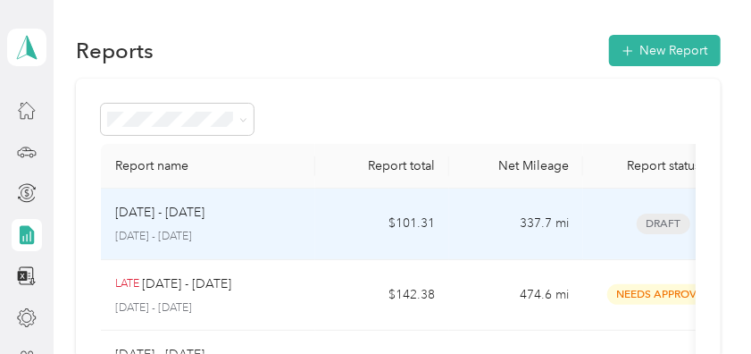
click at [190, 208] on p "[DATE] - [DATE]" at bounding box center [159, 213] width 89 height 20
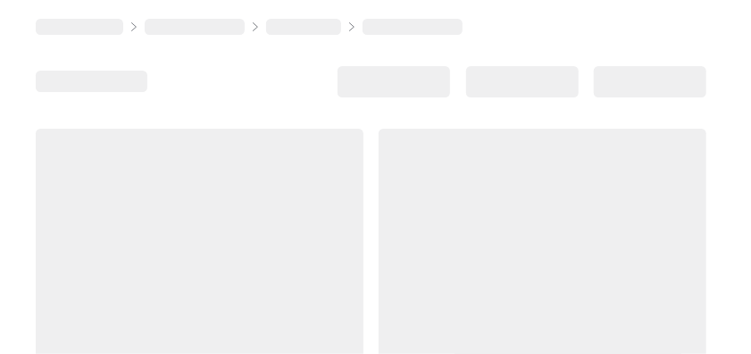
click at [190, 208] on div at bounding box center [200, 285] width 328 height 313
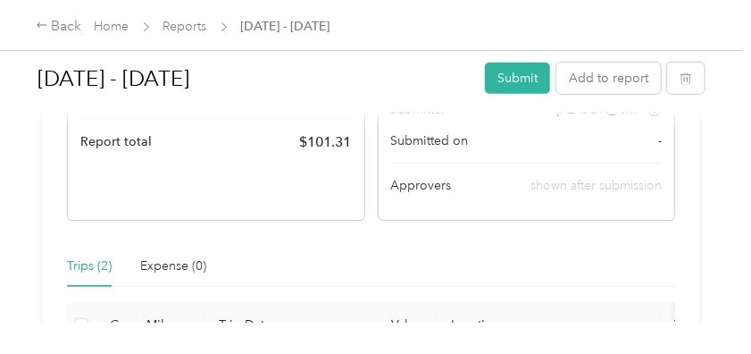
scroll to position [291, 0]
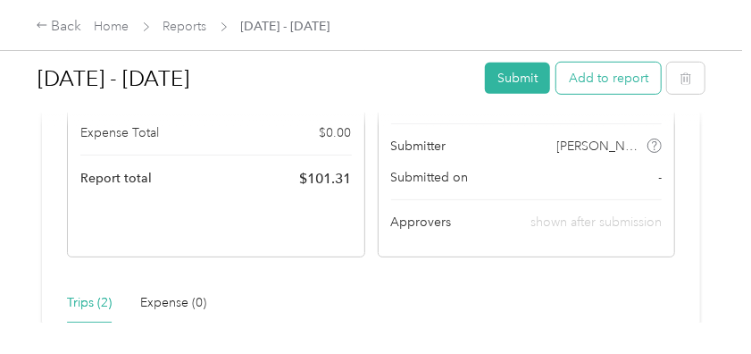
click at [625, 82] on button "Add to report" at bounding box center [608, 78] width 104 height 31
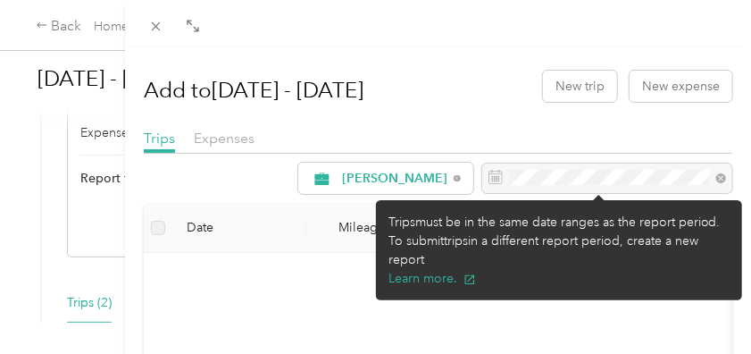
click at [664, 175] on div at bounding box center [607, 178] width 250 height 30
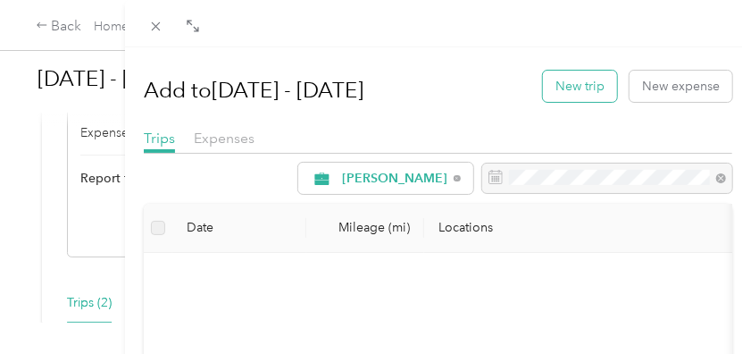
click at [589, 91] on button "New trip" at bounding box center [580, 86] width 74 height 31
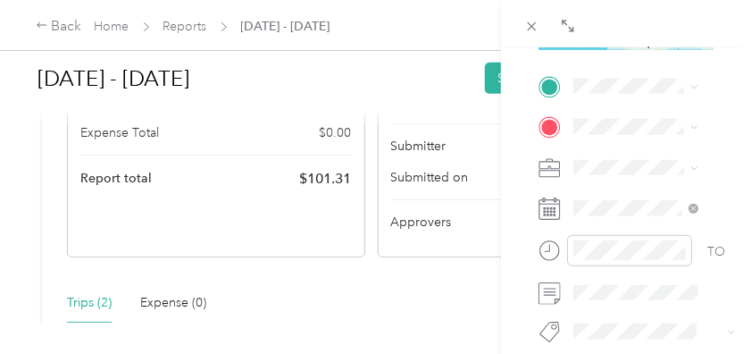
scroll to position [389, 0]
click at [552, 212] on icon at bounding box center [550, 209] width 22 height 22
click at [740, 160] on div "BACK New Trip Save This trip cannot be edited because it is either under review…" at bounding box center [626, 224] width 250 height 354
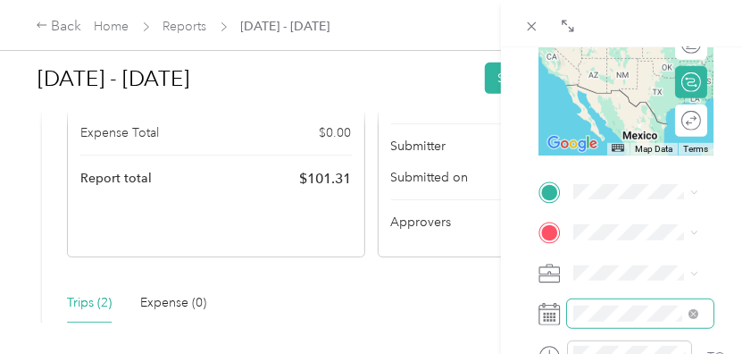
scroll to position [281, 0]
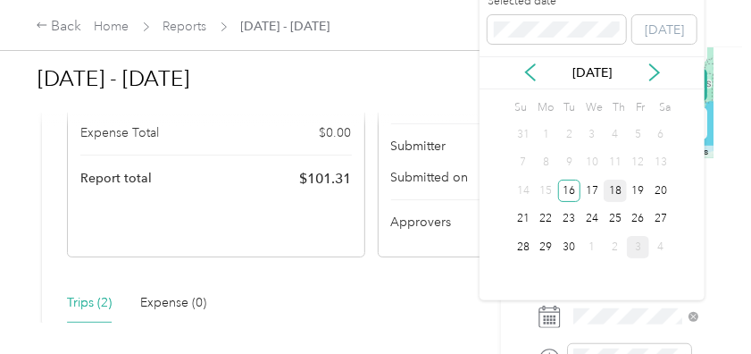
click at [617, 185] on div "18" at bounding box center [615, 191] width 23 height 22
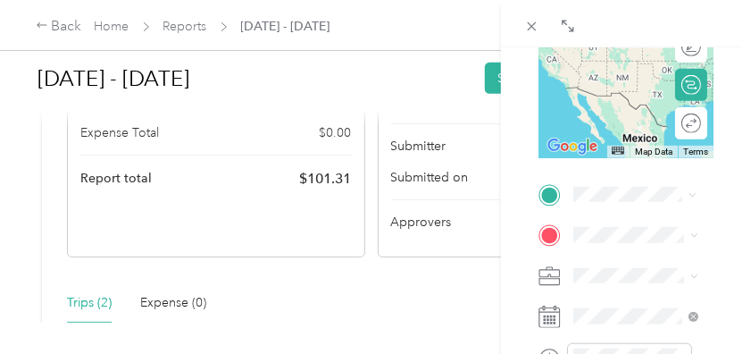
click at [637, 72] on div "Home [STREET_ADDRESS][PERSON_NAME][PERSON_NAME][US_STATE]" at bounding box center [662, 27] width 113 height 94
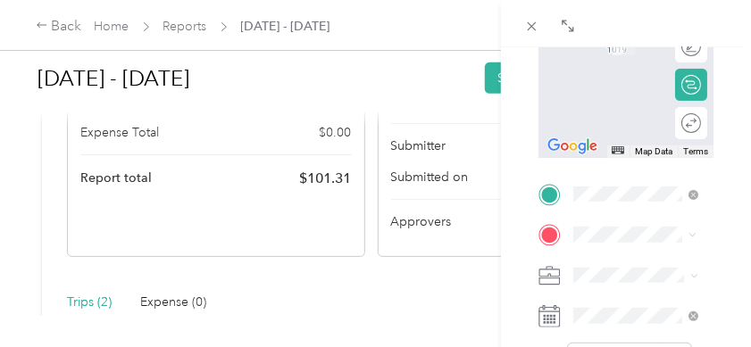
click at [681, 125] on strong "[PERSON_NAME] Grand Rapids Office (NEW)" at bounding box center [720, 101] width 105 height 47
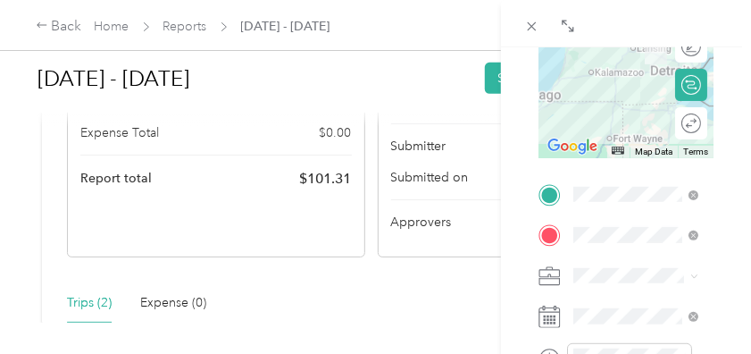
click at [554, 318] on icon at bounding box center [550, 316] width 22 height 22
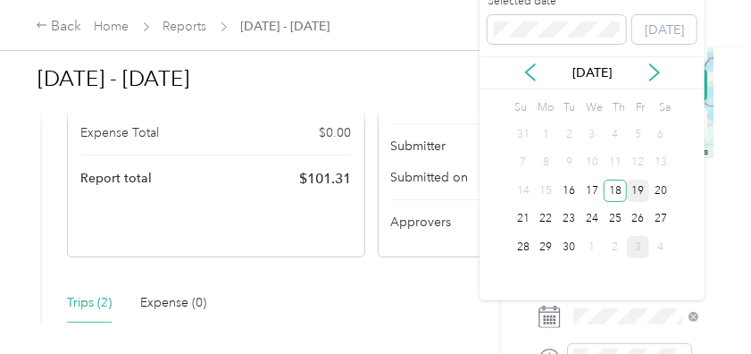
click at [640, 188] on div "19" at bounding box center [638, 191] width 23 height 22
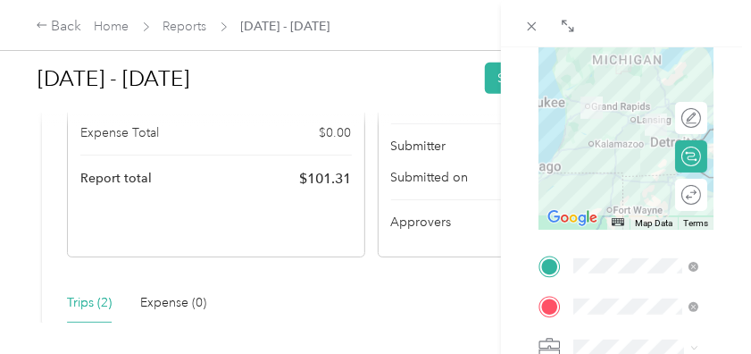
scroll to position [208, 0]
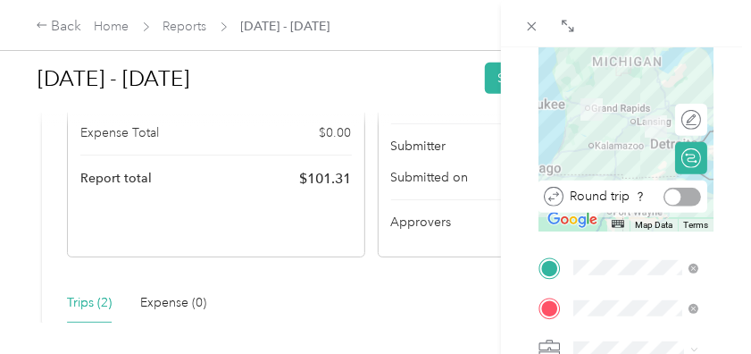
click at [676, 189] on div at bounding box center [683, 197] width 38 height 19
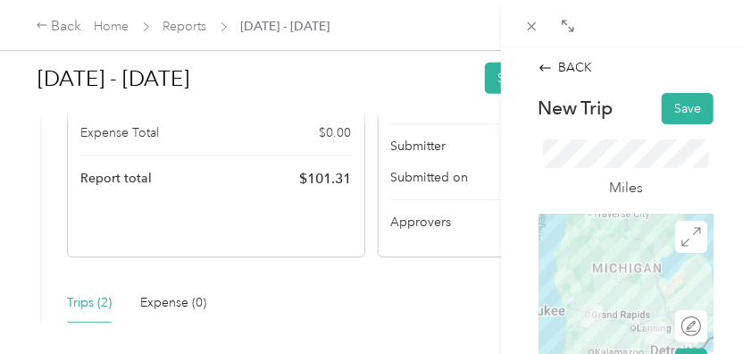
scroll to position [0, 0]
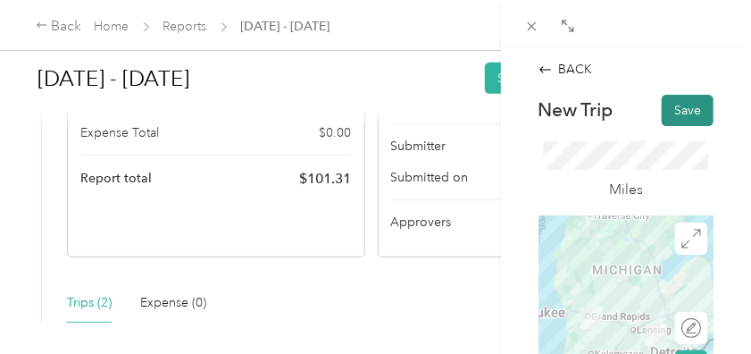
click at [694, 112] on button "Save" at bounding box center [688, 110] width 52 height 31
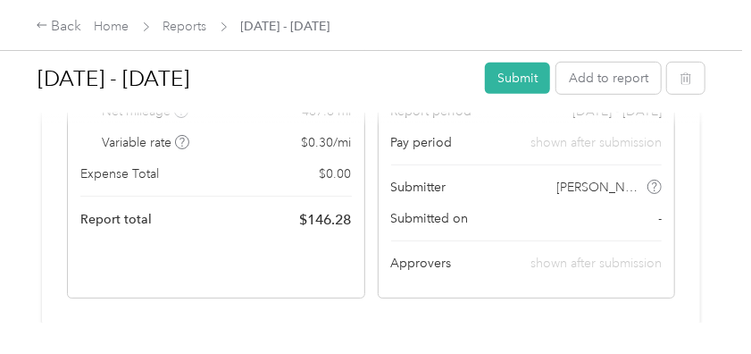
scroll to position [221, 0]
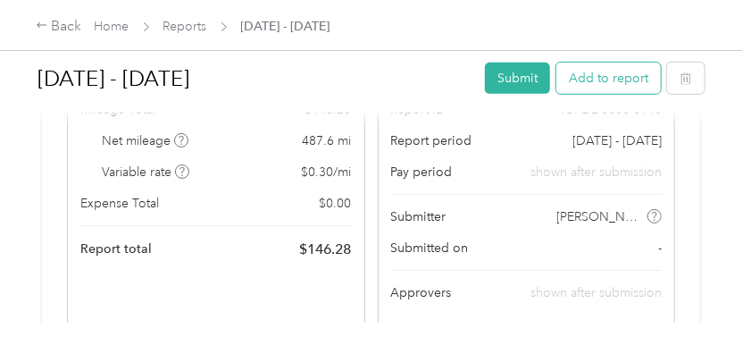
click at [639, 78] on button "Add to report" at bounding box center [608, 78] width 104 height 31
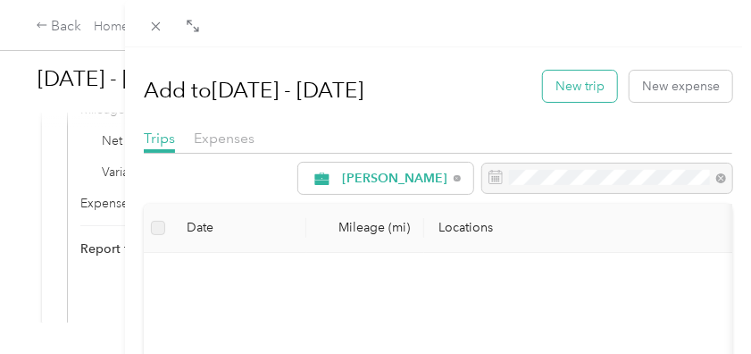
click at [590, 91] on button "New trip" at bounding box center [580, 86] width 74 height 31
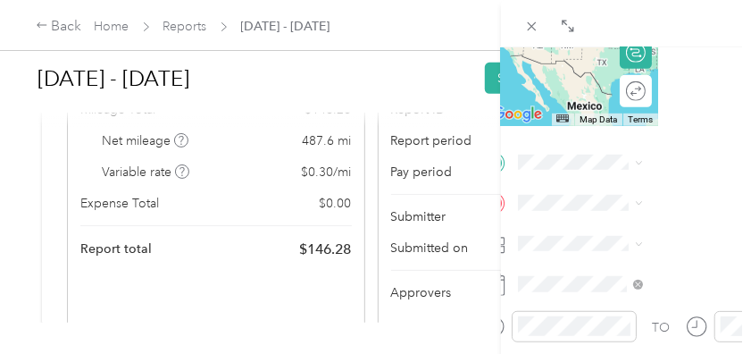
scroll to position [313, 71]
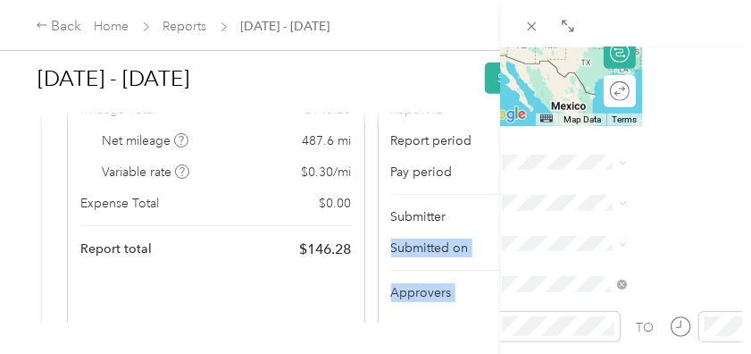
drag, startPoint x: 695, startPoint y: 234, endPoint x: 757, endPoint y: 222, distance: 62.9
click at [742, 222] on html "Back Home Reports [DATE] - [DATE] [DATE] - [DATE] Submit Add to report Due [DAT…" at bounding box center [371, 177] width 742 height 354
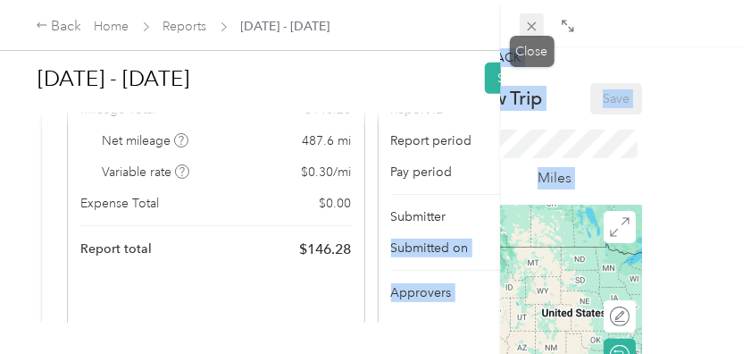
click at [536, 25] on icon at bounding box center [531, 26] width 15 height 15
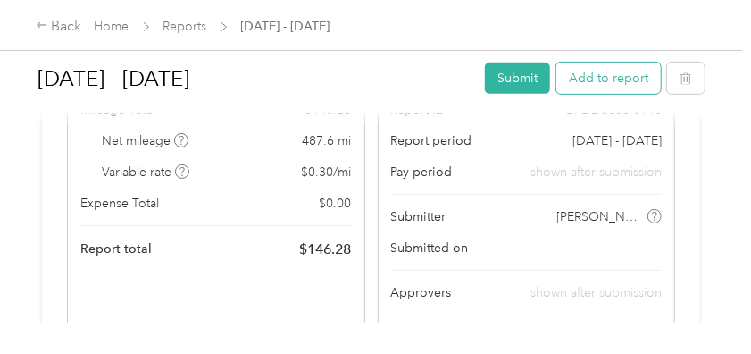
click at [598, 83] on button "Add to report" at bounding box center [608, 78] width 104 height 31
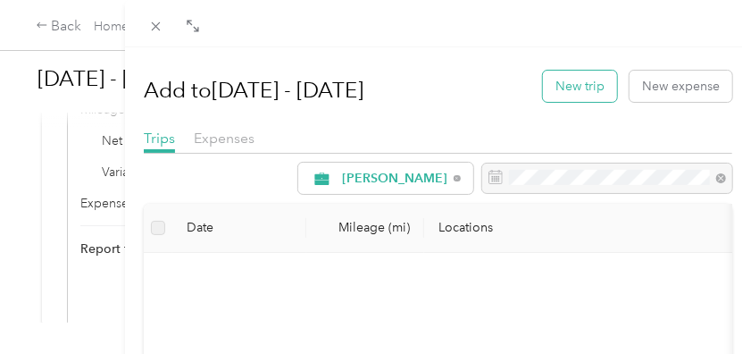
click at [569, 92] on button "New trip" at bounding box center [580, 86] width 74 height 31
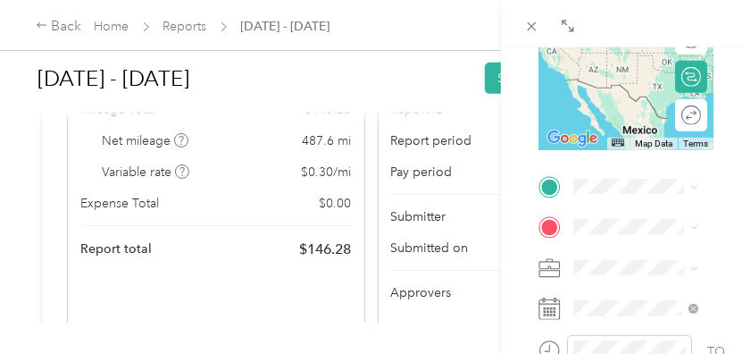
scroll to position [286, 0]
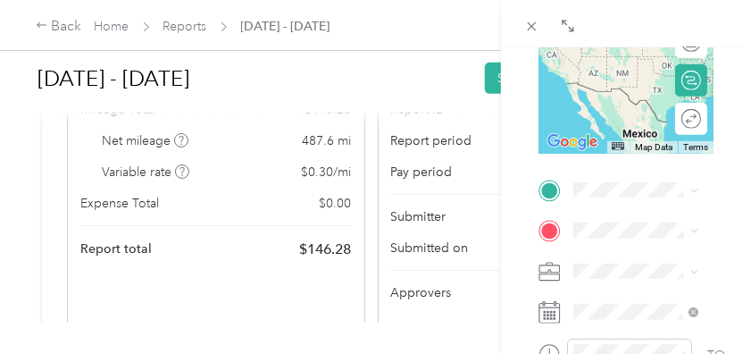
click at [547, 311] on icon at bounding box center [550, 312] width 22 height 22
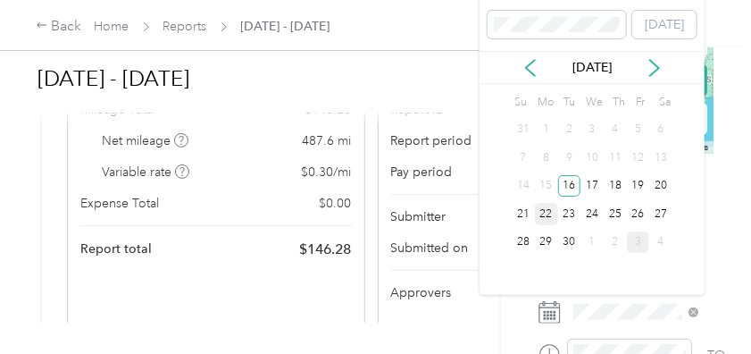
click at [549, 213] on div "22" at bounding box center [546, 214] width 23 height 22
click at [572, 214] on div "23" at bounding box center [569, 214] width 23 height 22
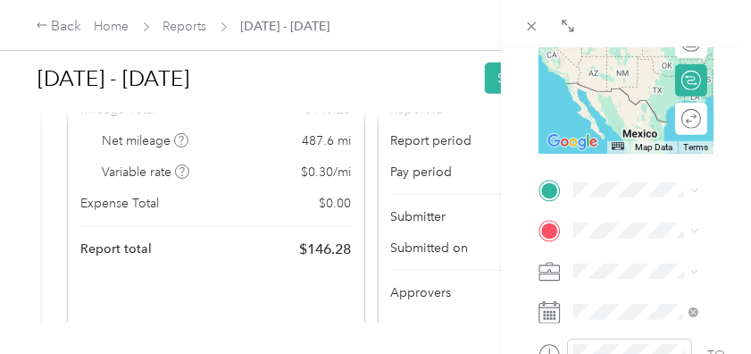
click at [636, 64] on div "Home [STREET_ADDRESS][PERSON_NAME][PERSON_NAME][US_STATE]" at bounding box center [662, 18] width 113 height 94
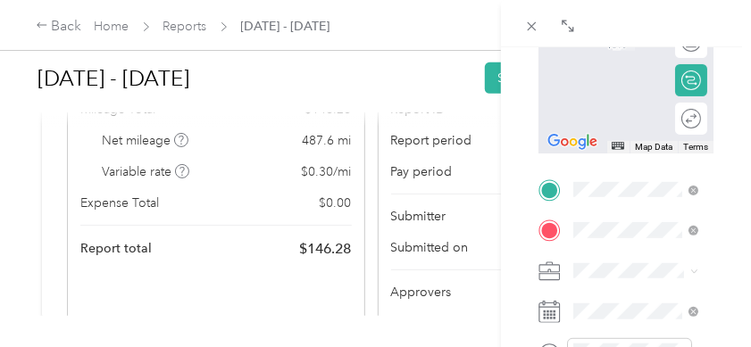
click at [618, 115] on span "[STREET_ADDRESS]" at bounding box center [662, 107] width 113 height 15
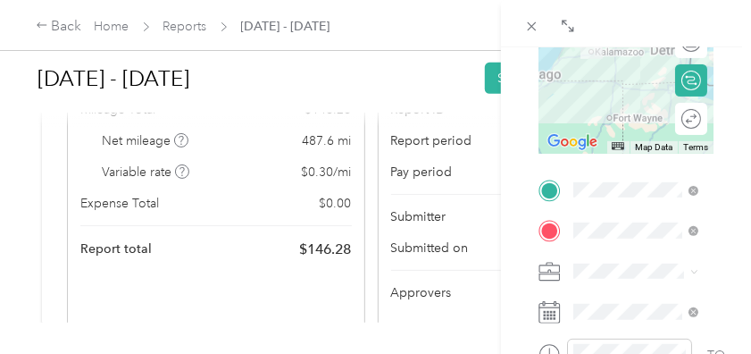
scroll to position [263, 0]
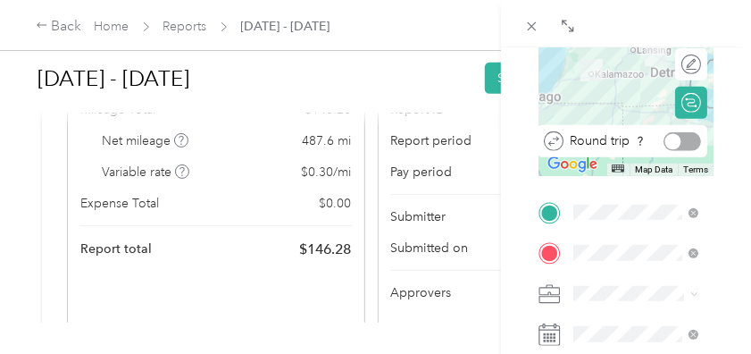
click at [679, 145] on div at bounding box center [683, 141] width 38 height 19
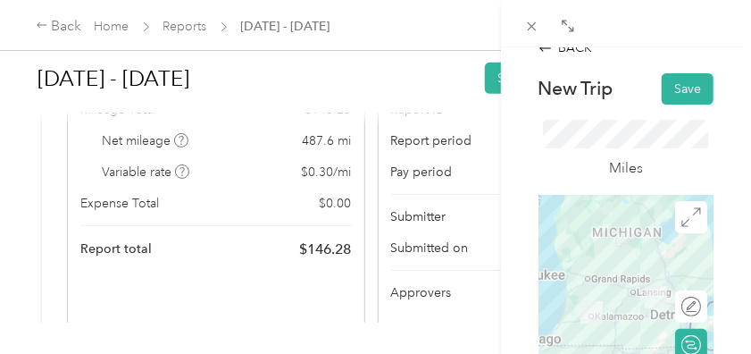
scroll to position [0, 0]
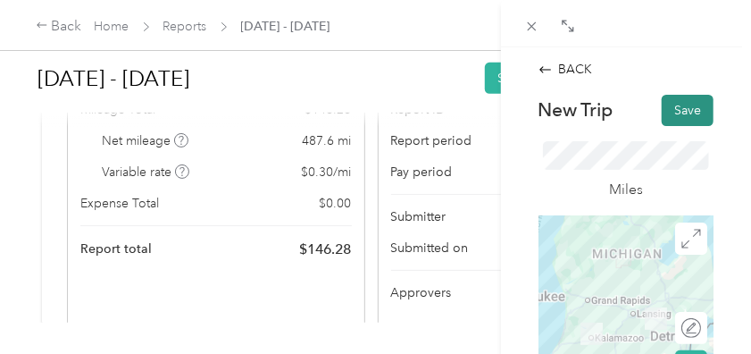
click at [686, 104] on button "Save" at bounding box center [688, 110] width 52 height 31
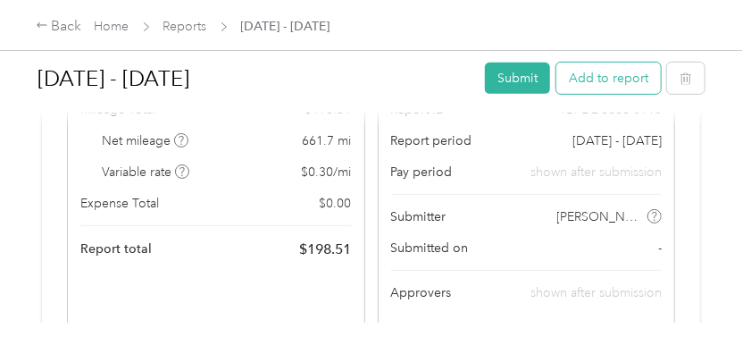
click at [617, 79] on button "Add to report" at bounding box center [608, 78] width 104 height 31
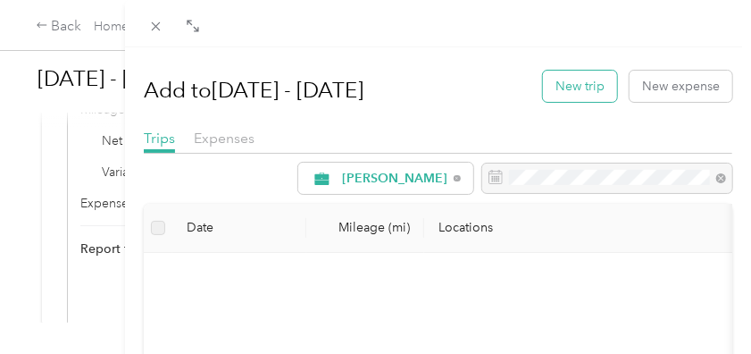
click at [582, 91] on button "New trip" at bounding box center [580, 86] width 74 height 31
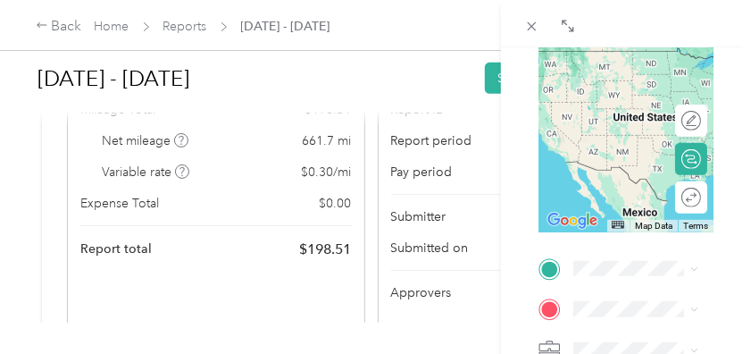
scroll to position [220, 0]
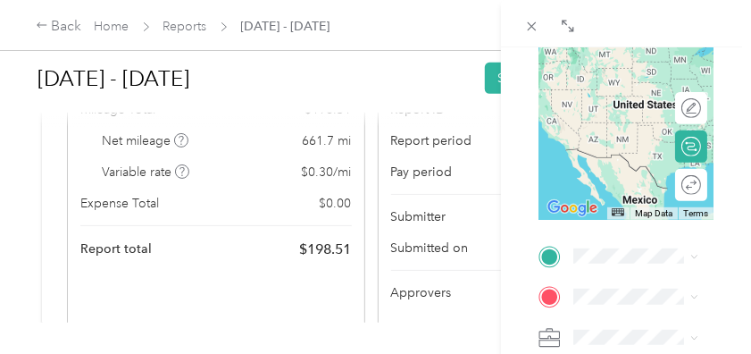
click at [618, 125] on span "[STREET_ADDRESS][PERSON_NAME][PERSON_NAME][US_STATE]" at bounding box center [662, 89] width 113 height 71
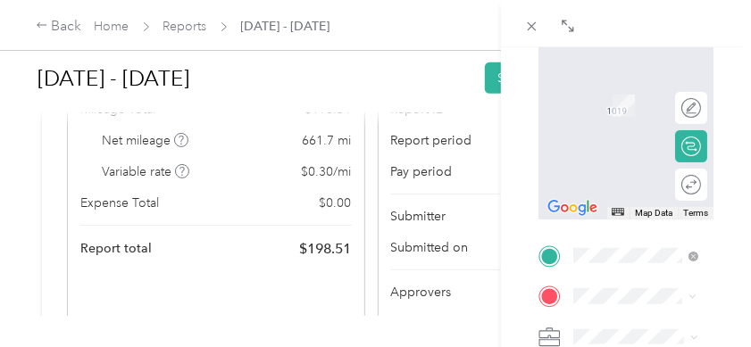
click at [621, 221] on div "TEAM [GEOGRAPHIC_DATA] [STREET_ADDRESS][PERSON_NAME]" at bounding box center [703, 189] width 195 height 63
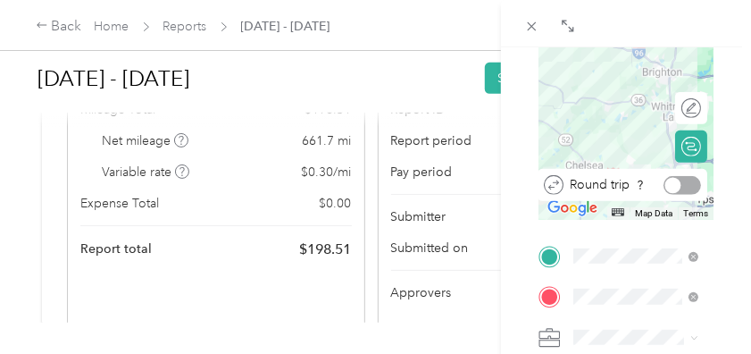
click at [671, 182] on div at bounding box center [673, 185] width 16 height 16
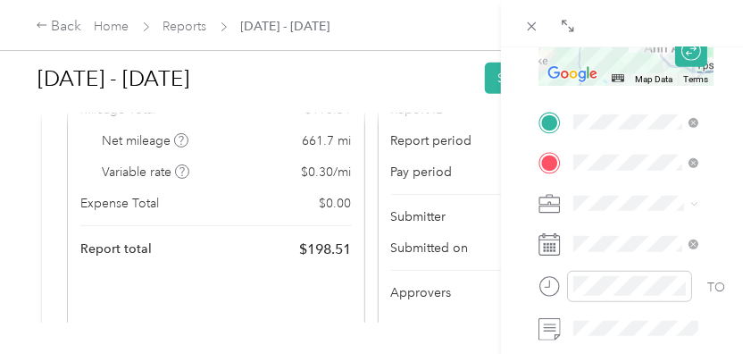
scroll to position [353, 0]
click at [552, 247] on icon at bounding box center [550, 245] width 22 height 22
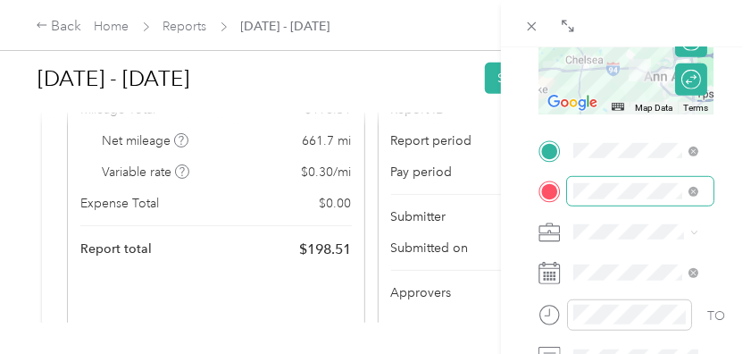
scroll to position [318, 0]
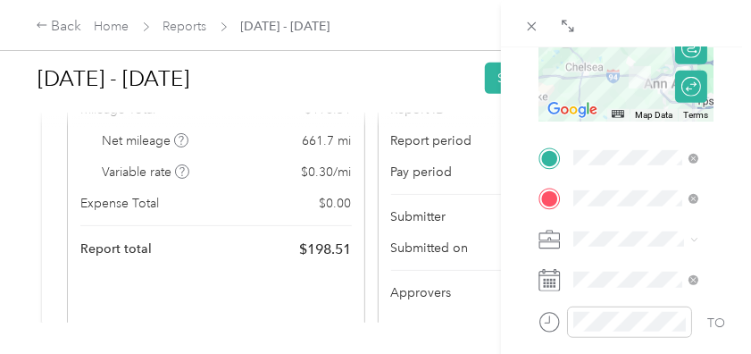
click at [549, 276] on icon at bounding box center [549, 276] width 21 height 0
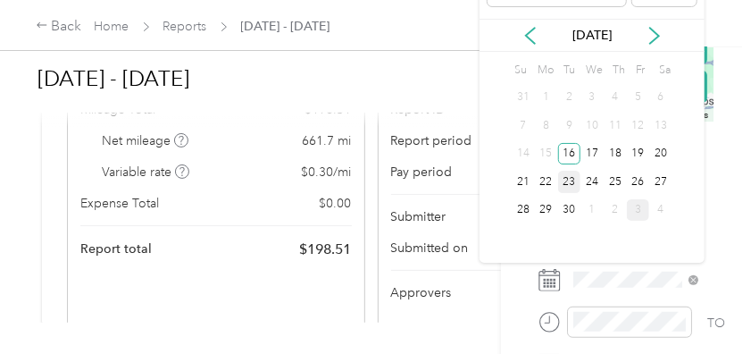
click at [573, 171] on div "23" at bounding box center [569, 182] width 23 height 22
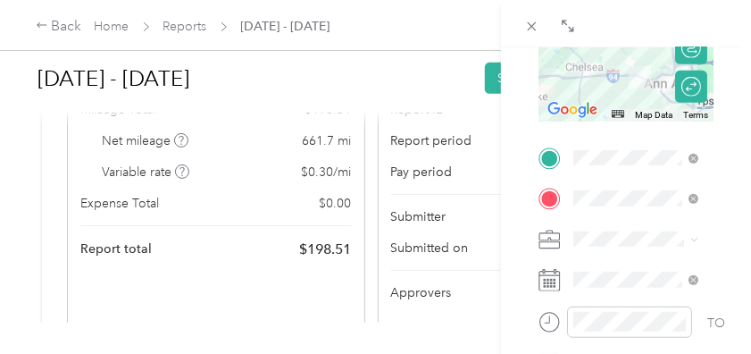
click at [573, 171] on div "23" at bounding box center [569, 182] width 23 height 22
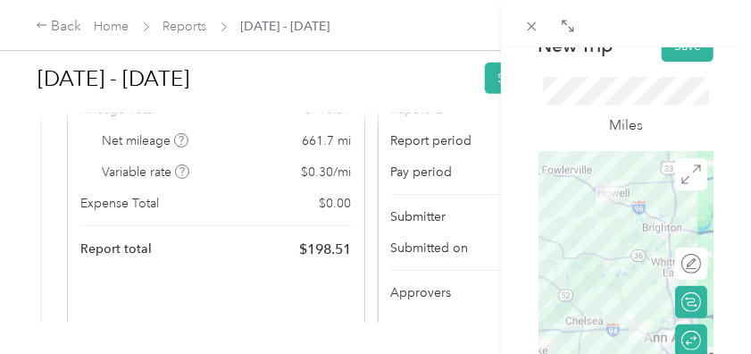
scroll to position [0, 0]
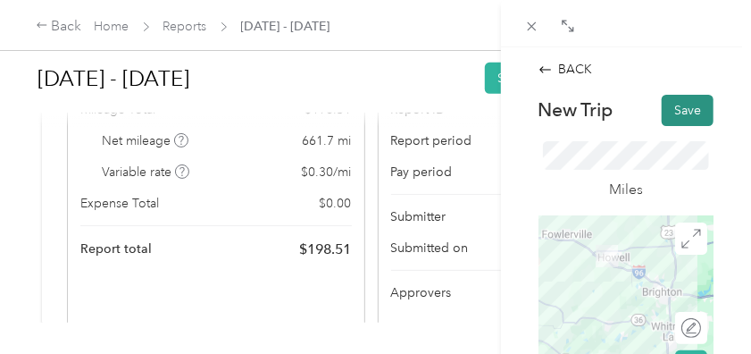
click at [679, 113] on button "Save" at bounding box center [688, 110] width 52 height 31
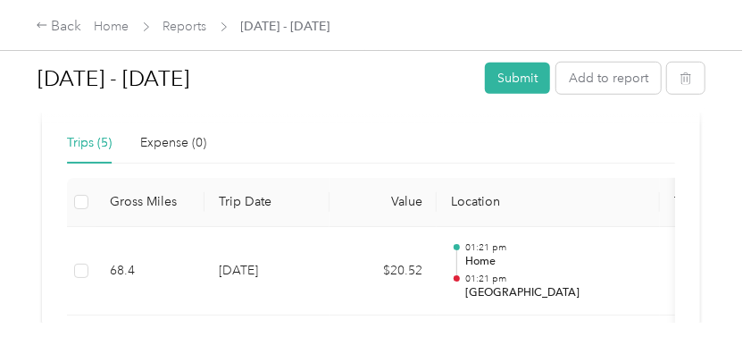
scroll to position [449, 0]
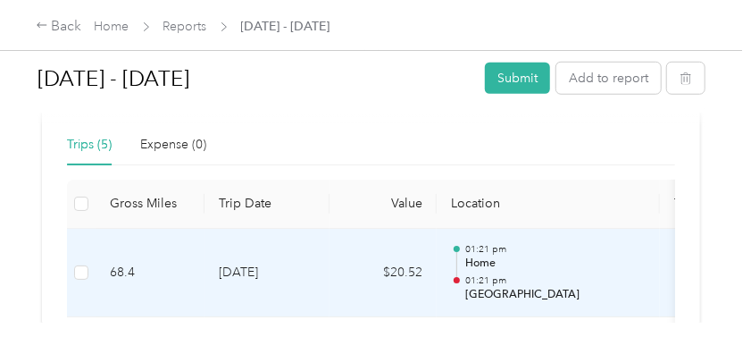
click at [240, 268] on td "[DATE]" at bounding box center [267, 273] width 125 height 89
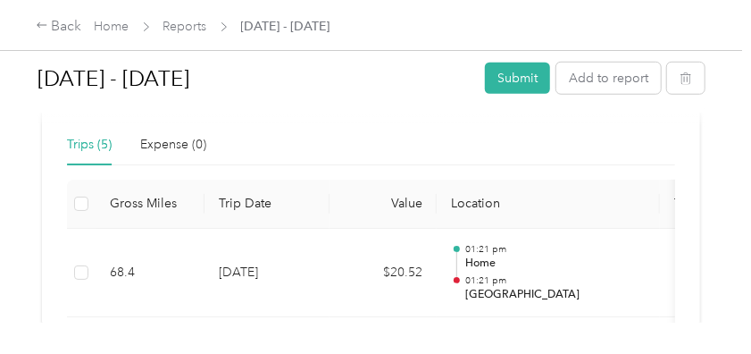
click at [240, 353] on div at bounding box center [371, 354] width 742 height 0
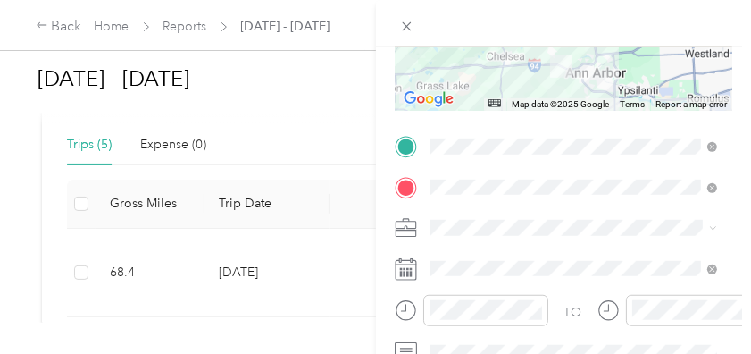
scroll to position [255, 0]
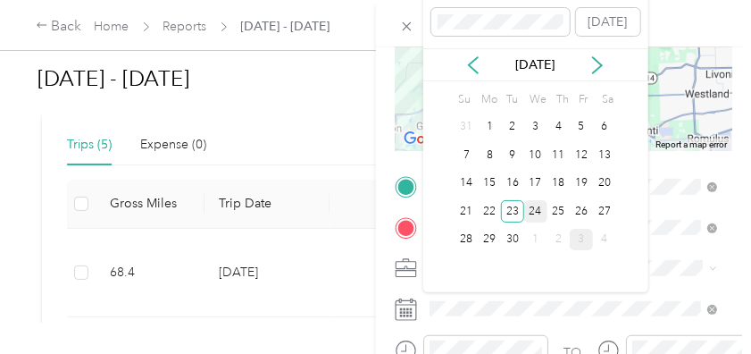
click at [539, 208] on div "24" at bounding box center [535, 211] width 23 height 22
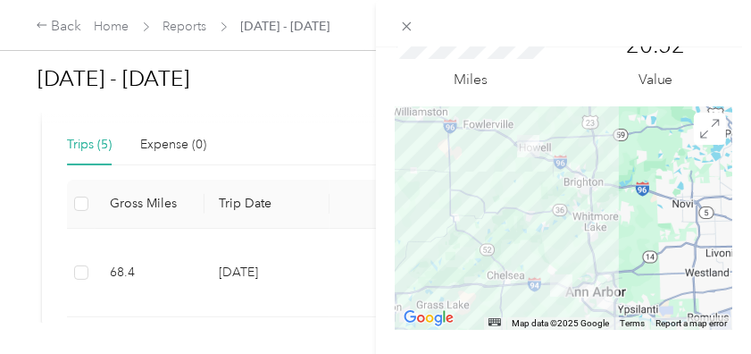
scroll to position [0, 0]
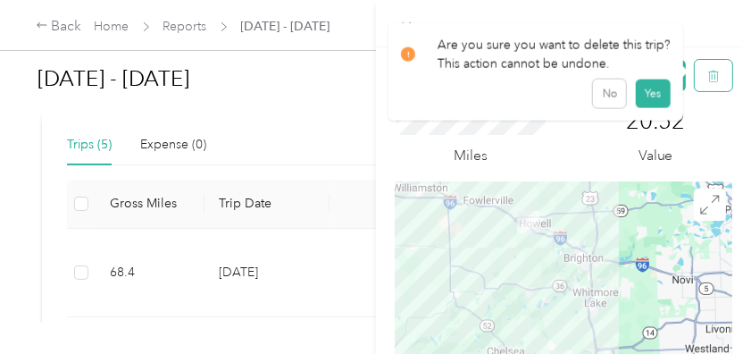
click at [695, 72] on button "button" at bounding box center [714, 75] width 38 height 31
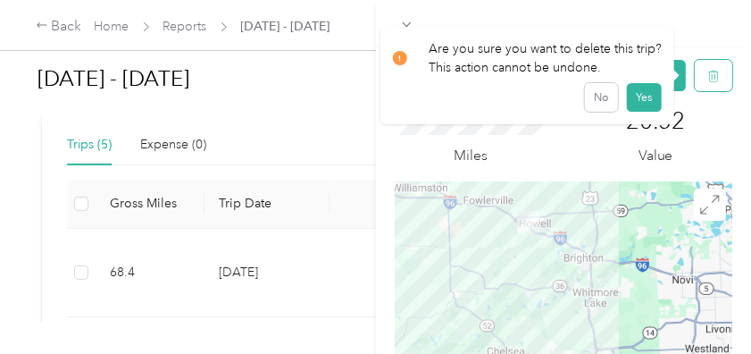
scroll to position [0, 7]
click at [594, 93] on button "No" at bounding box center [601, 97] width 33 height 29
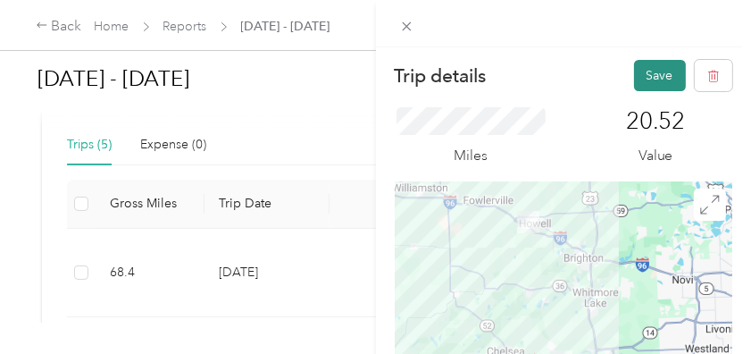
click at [644, 76] on button "Save" at bounding box center [660, 75] width 52 height 31
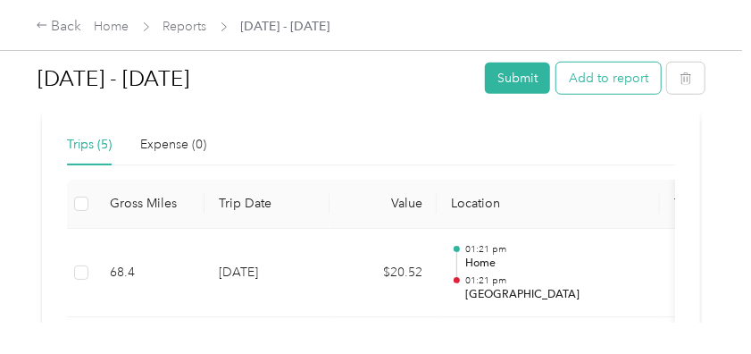
click at [639, 81] on button "Add to report" at bounding box center [608, 78] width 104 height 31
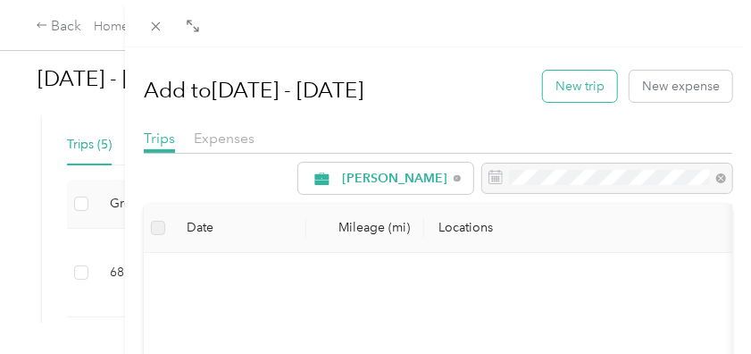
click at [590, 91] on button "New trip" at bounding box center [580, 86] width 74 height 31
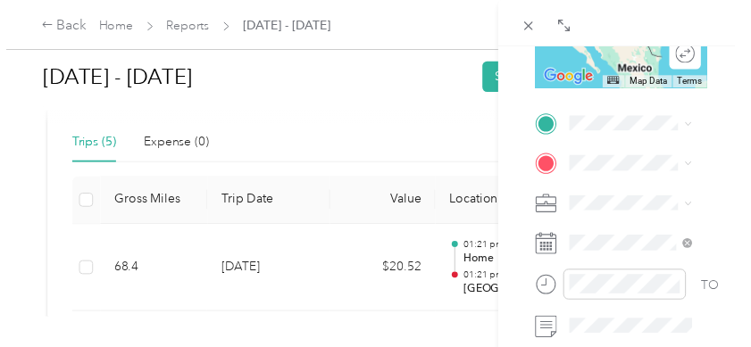
scroll to position [353, 0]
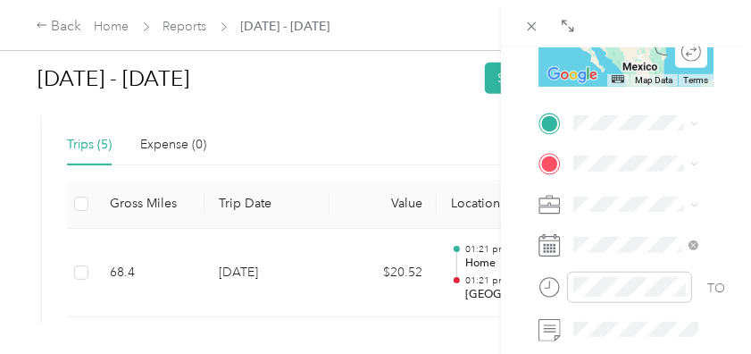
click at [551, 245] on rect at bounding box center [551, 245] width 3 height 3
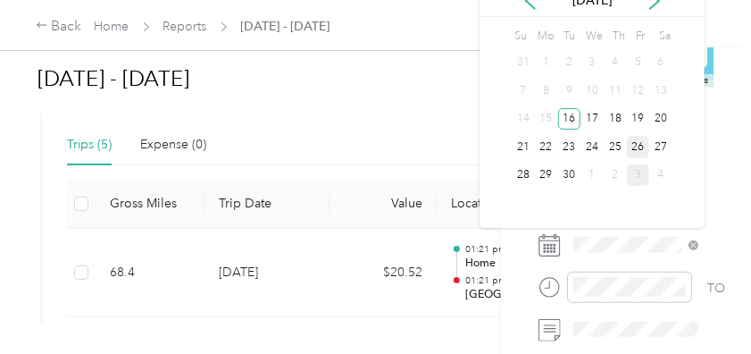
click at [640, 142] on div "26" at bounding box center [638, 147] width 23 height 22
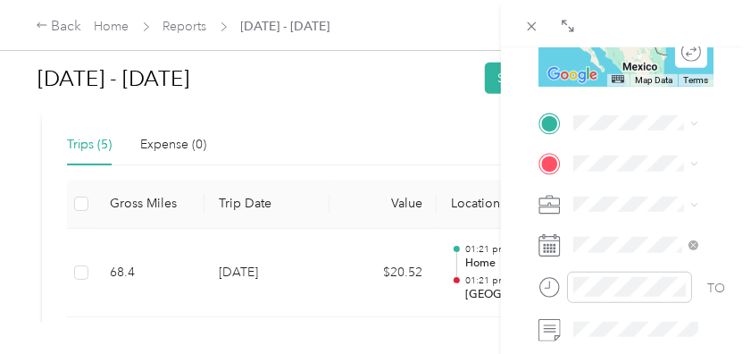
click at [625, 247] on span "[STREET_ADDRESS][PERSON_NAME][PERSON_NAME][US_STATE]" at bounding box center [662, 237] width 113 height 71
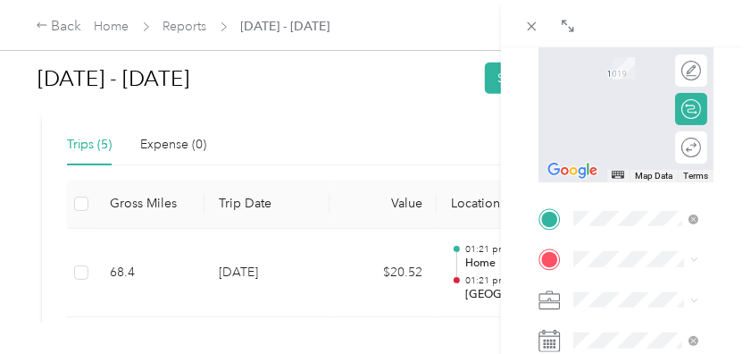
scroll to position [255, 0]
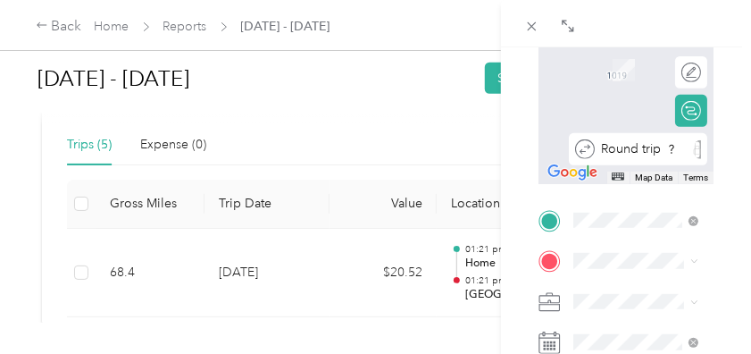
click at [686, 147] on div "Round trip" at bounding box center [648, 149] width 106 height 19
click at [669, 146] on div "Round trip" at bounding box center [633, 149] width 138 height 19
click at [667, 152] on div "Round trip" at bounding box center [633, 149] width 138 height 19
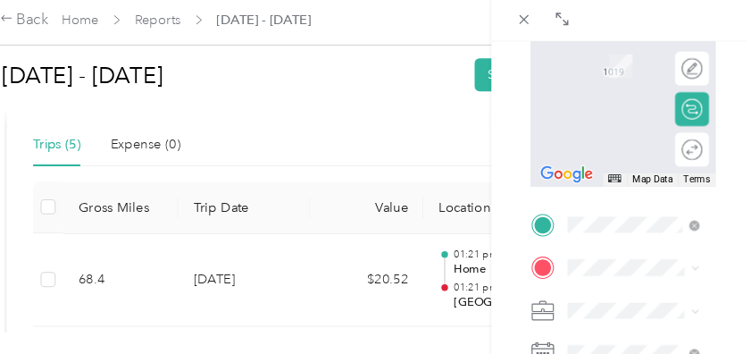
click at [694, 77] on strong "[PERSON_NAME] Grand Rapids Office (NEW)" at bounding box center [720, 62] width 105 height 47
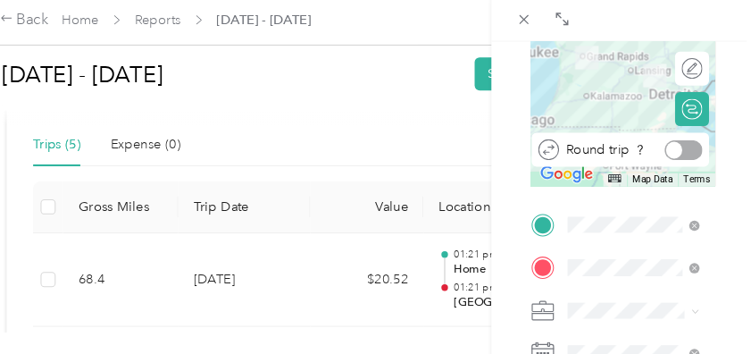
click at [681, 140] on div at bounding box center [683, 149] width 36 height 19
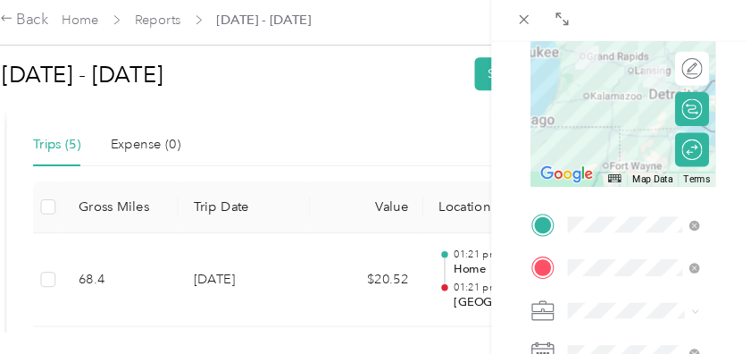
scroll to position [0, 0]
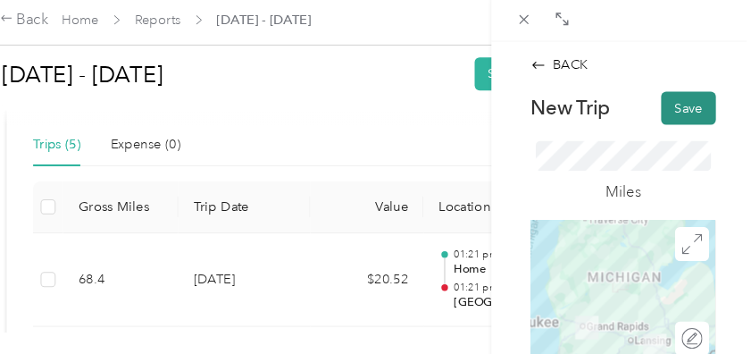
click at [674, 115] on button "Save" at bounding box center [688, 110] width 52 height 31
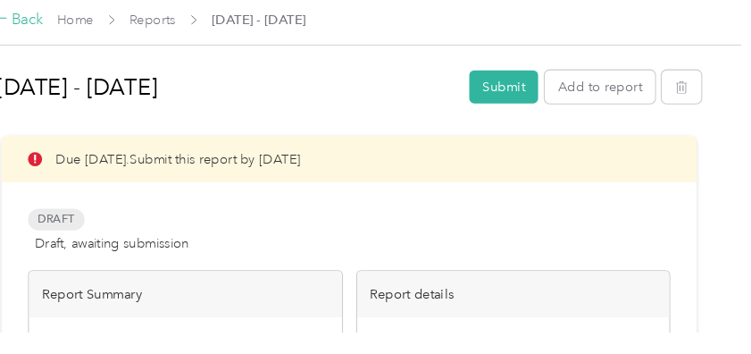
click at [68, 21] on div "Back" at bounding box center [59, 26] width 46 height 21
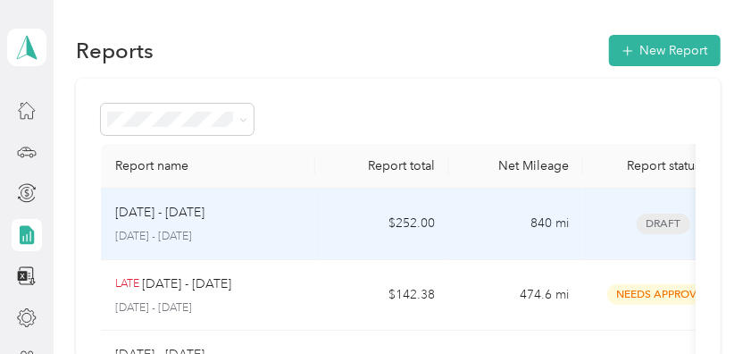
click at [197, 213] on p "[DATE] - [DATE]" at bounding box center [159, 213] width 89 height 20
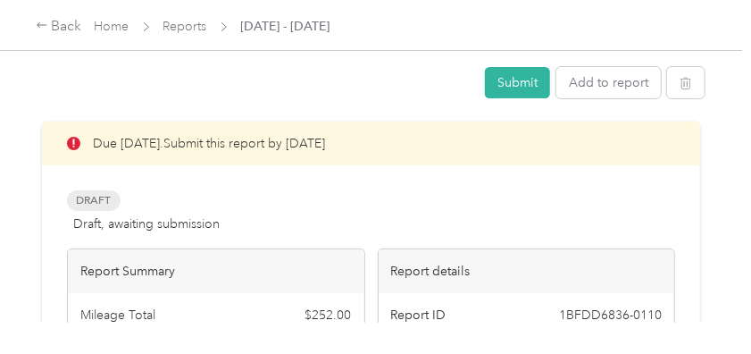
click at [197, 213] on div "Draft Draft, awaiting submission" at bounding box center [143, 211] width 153 height 43
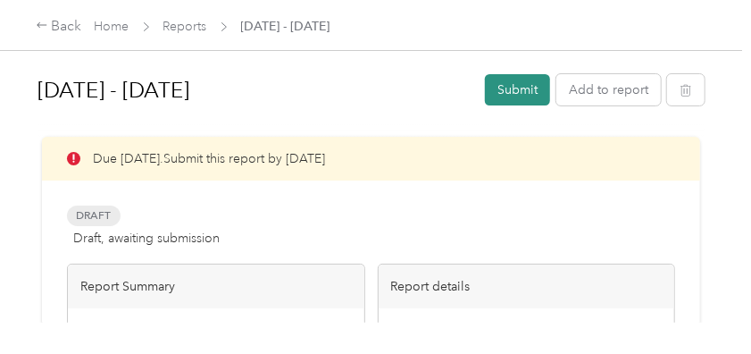
click at [546, 88] on button "Submit" at bounding box center [517, 89] width 65 height 31
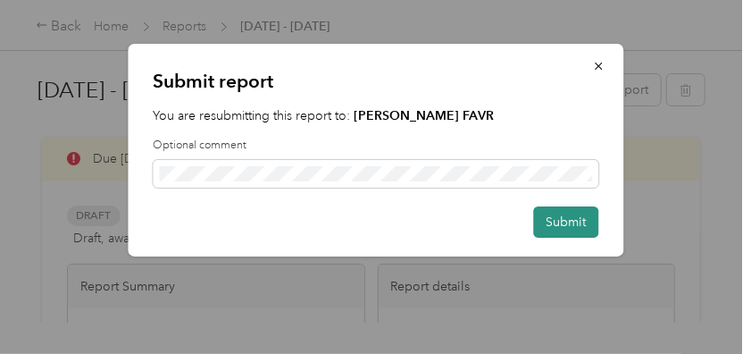
click at [571, 229] on button "Submit" at bounding box center [565, 221] width 65 height 31
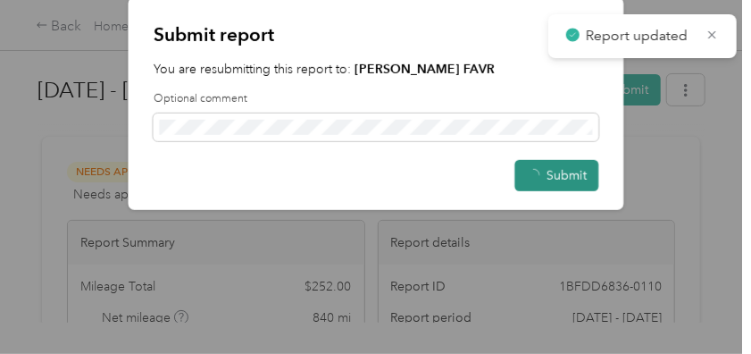
click at [571, 229] on div at bounding box center [375, 177] width 751 height 354
